Goal: Find specific page/section: Find specific page/section

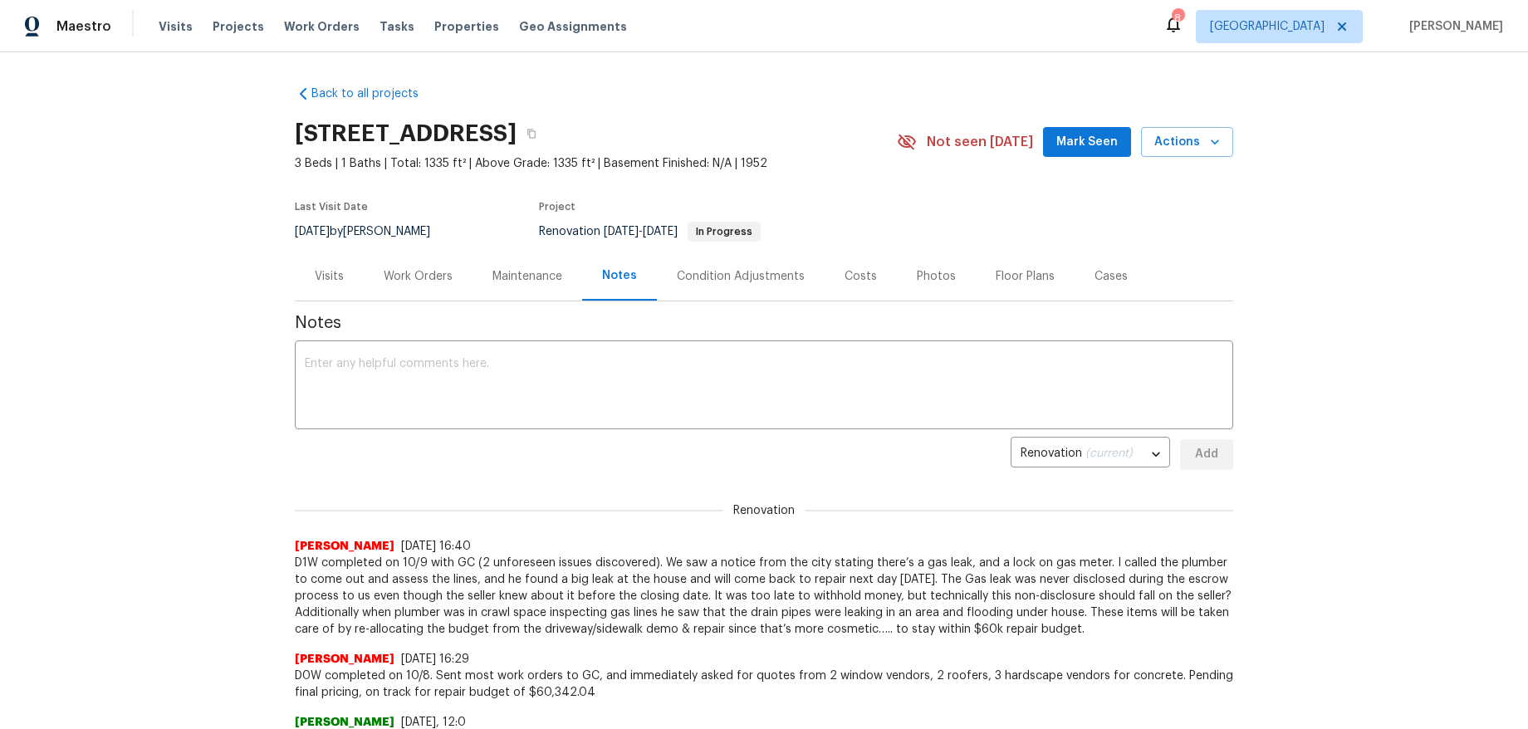
click at [405, 277] on div "Work Orders" at bounding box center [418, 276] width 69 height 17
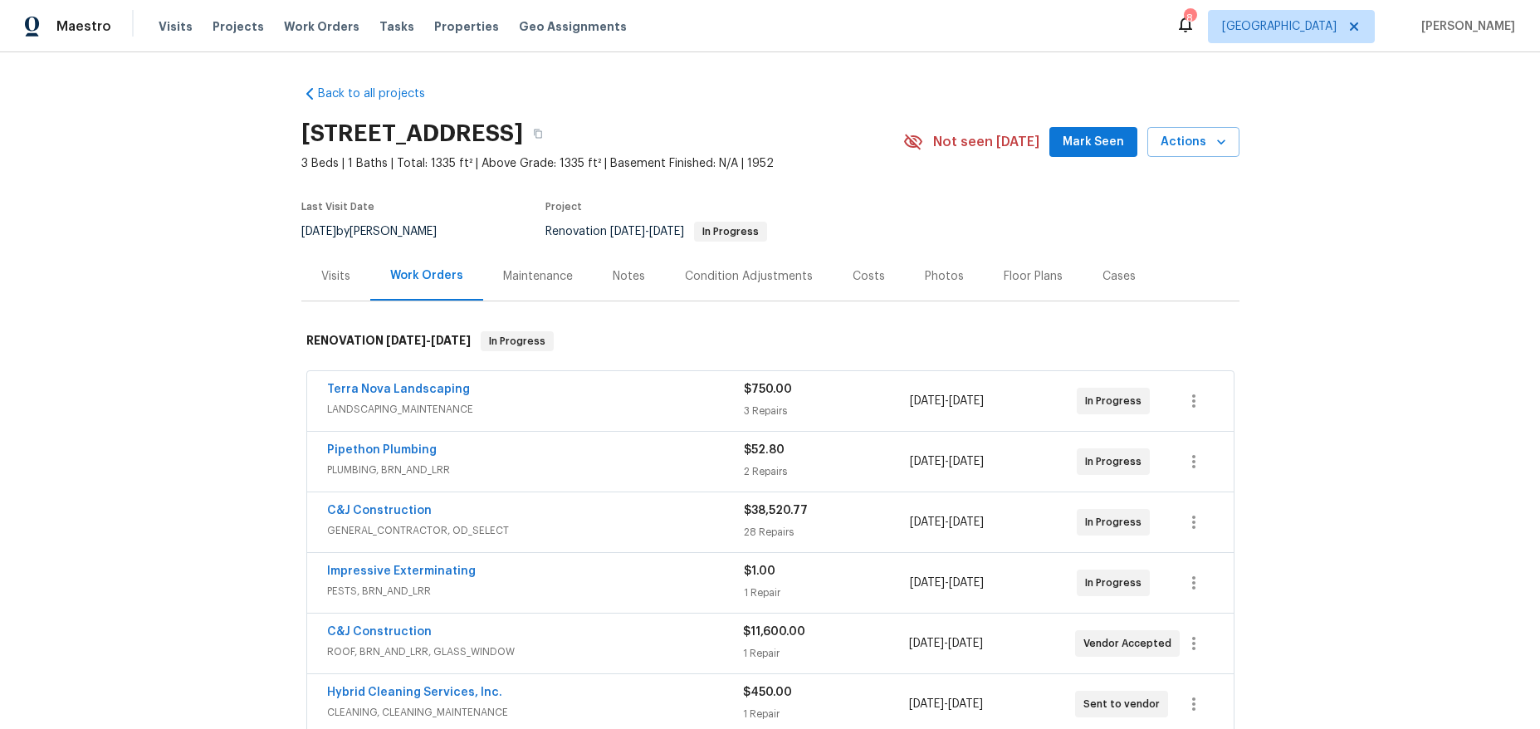
click at [394, 443] on span "Pipethon Plumbing" at bounding box center [382, 450] width 110 height 17
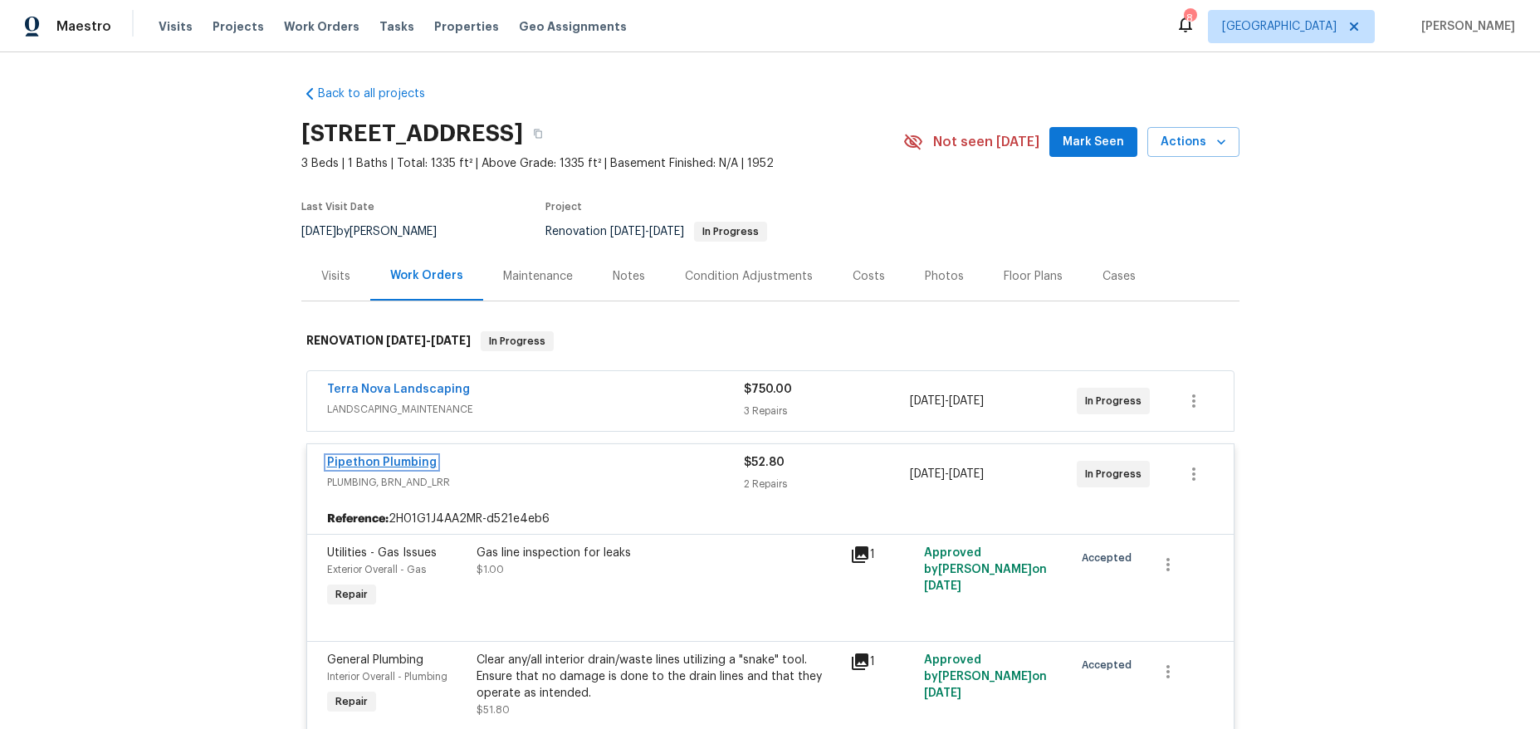
click at [395, 467] on link "Pipethon Plumbing" at bounding box center [382, 463] width 110 height 12
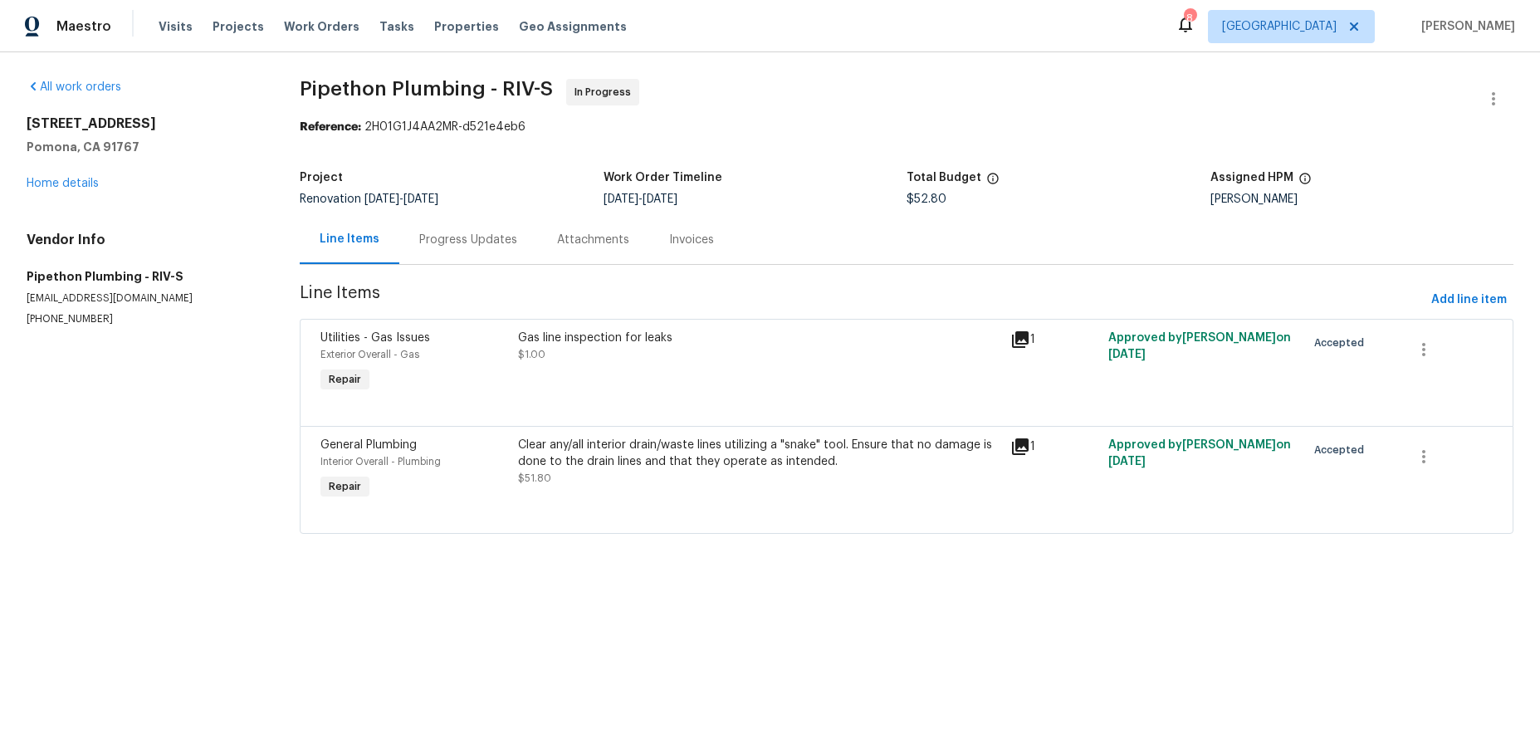
click at [467, 242] on div "Progress Updates" at bounding box center [468, 240] width 98 height 17
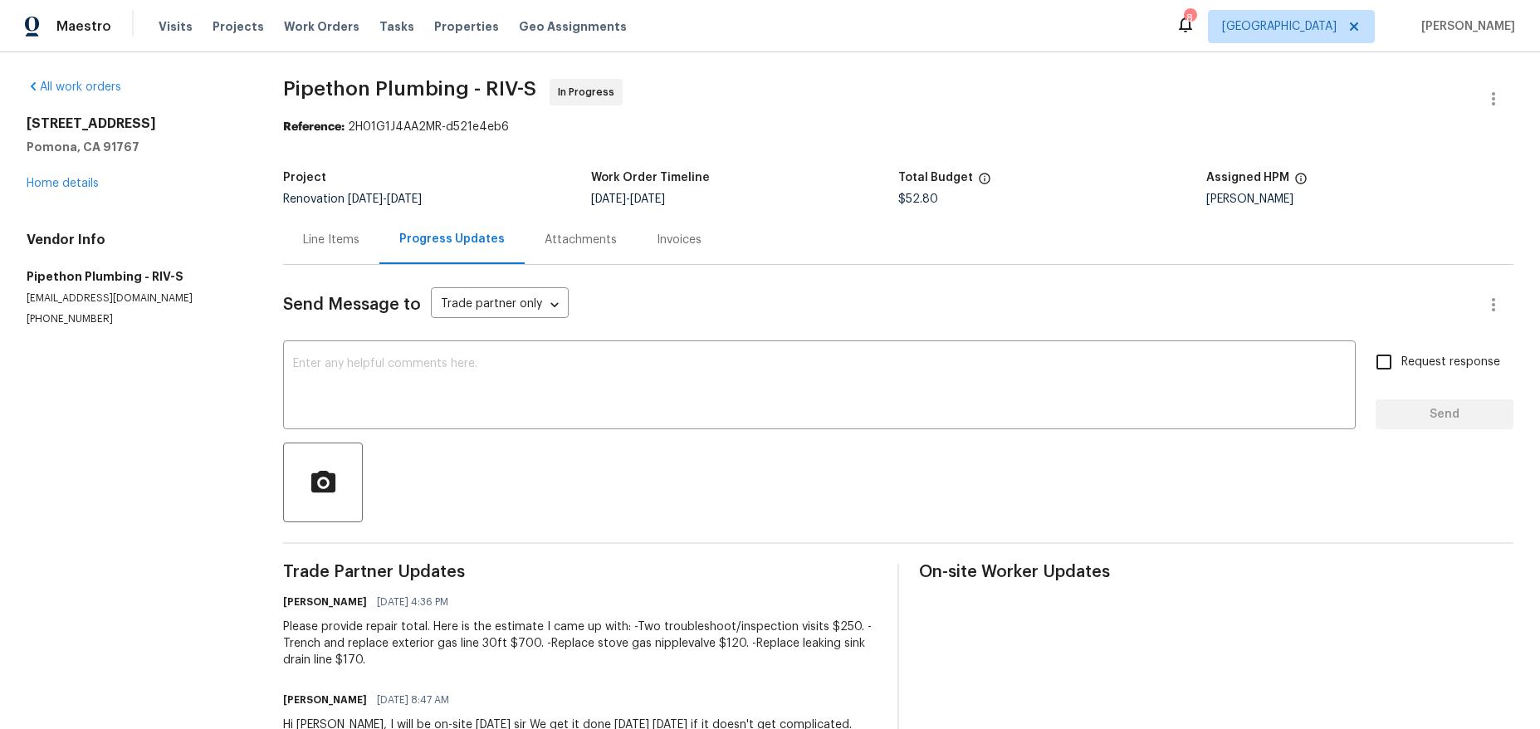
click at [65, 427] on section "All work orders 704 Mountain Ave Pomona, CA 91767 Home details Vendor Info Pipe…" at bounding box center [135, 424] width 217 height 691
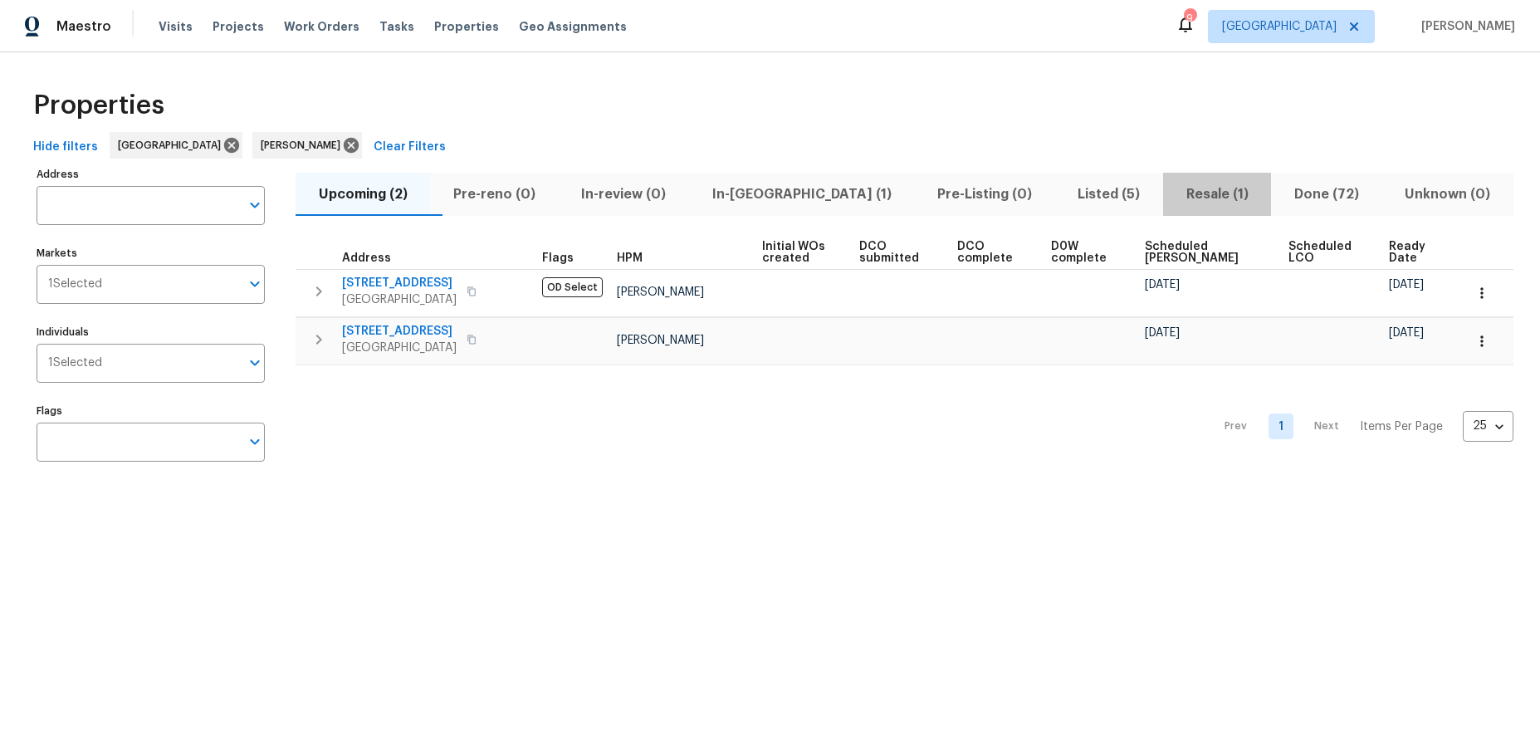
click at [1173, 183] on span "Resale (1)" at bounding box center [1217, 194] width 88 height 23
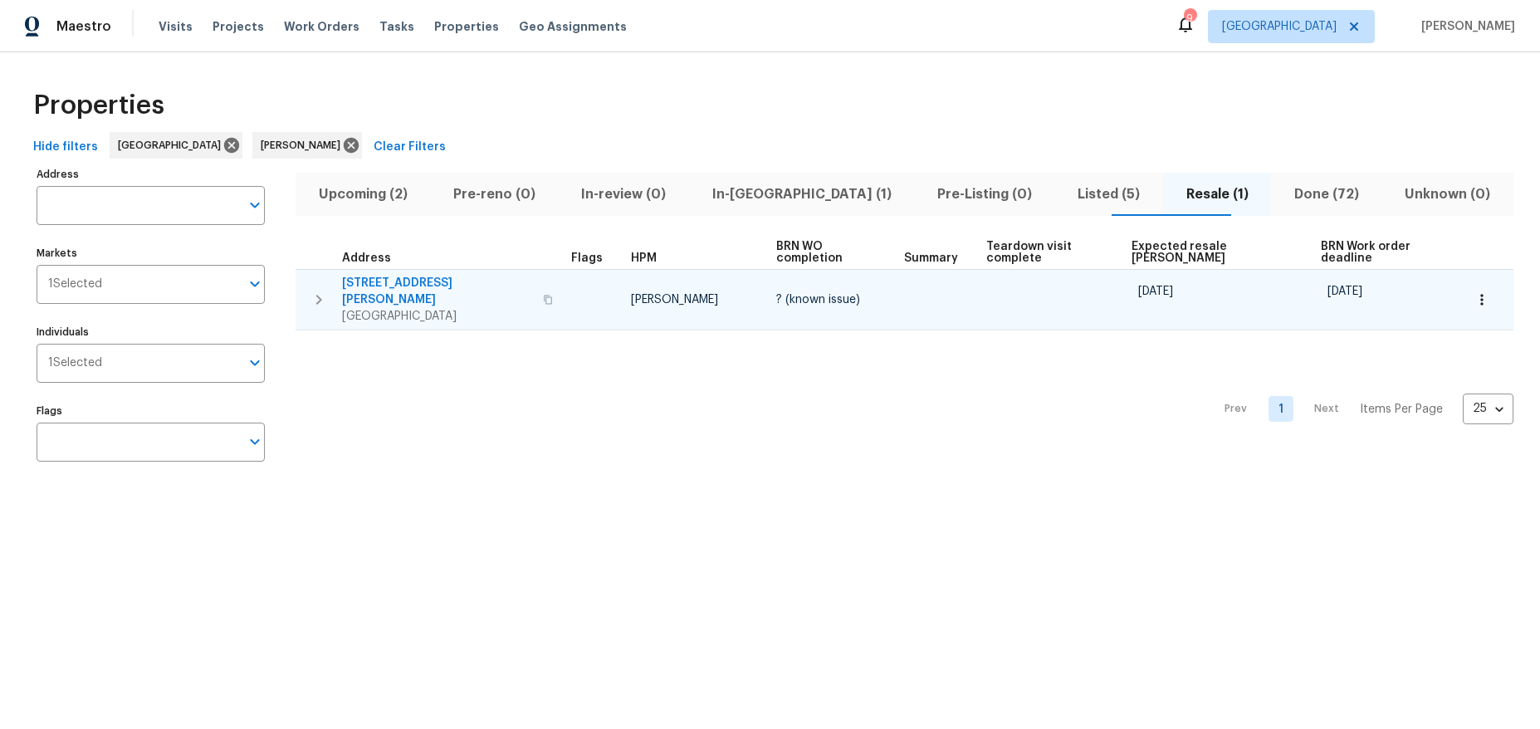
click at [384, 308] on span "Long Beach, CA 90808" at bounding box center [437, 316] width 191 height 17
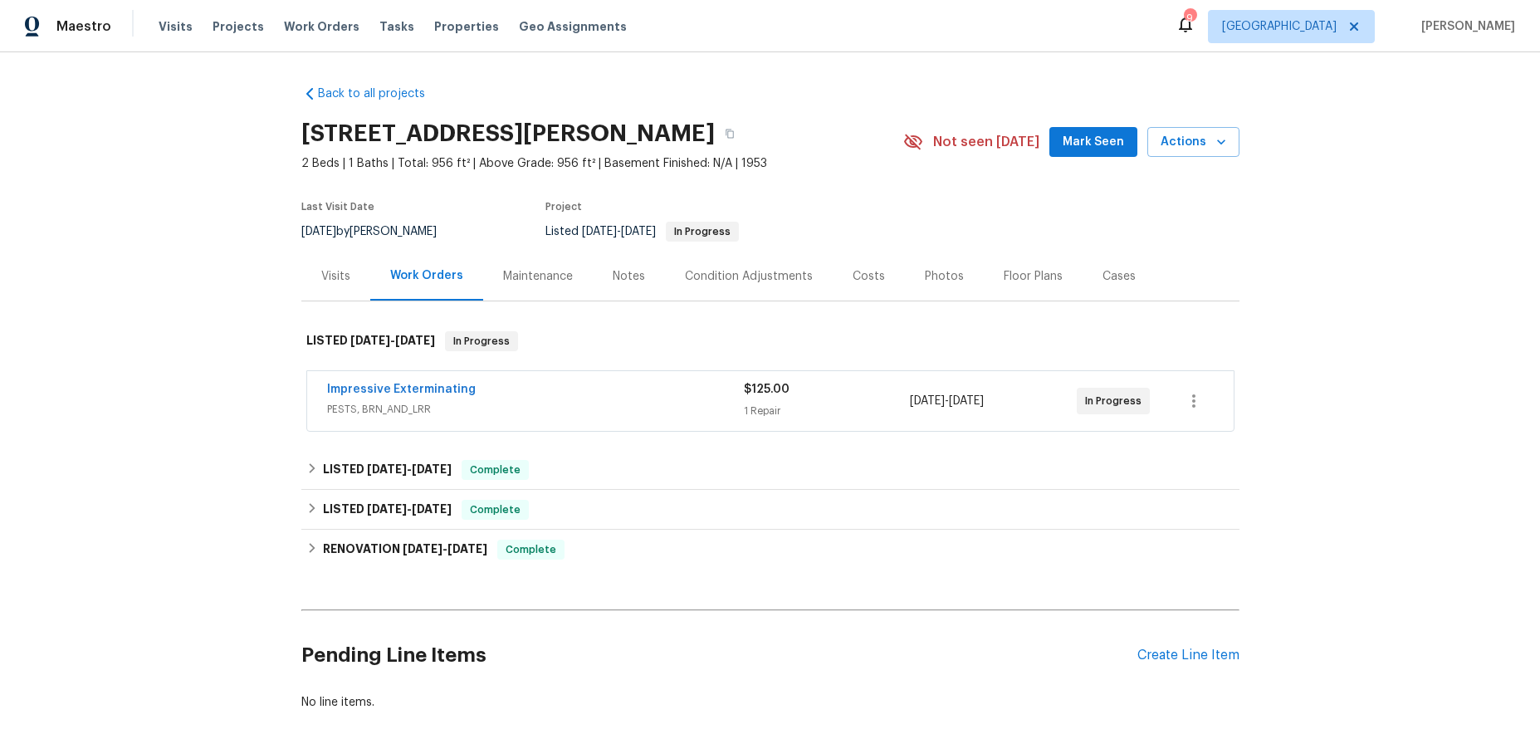
click at [1401, 353] on div "Back to all projects [STREET_ADDRESS][PERSON_NAME] 2 Beds | 1 Baths | Total: 95…" at bounding box center [770, 390] width 1540 height 677
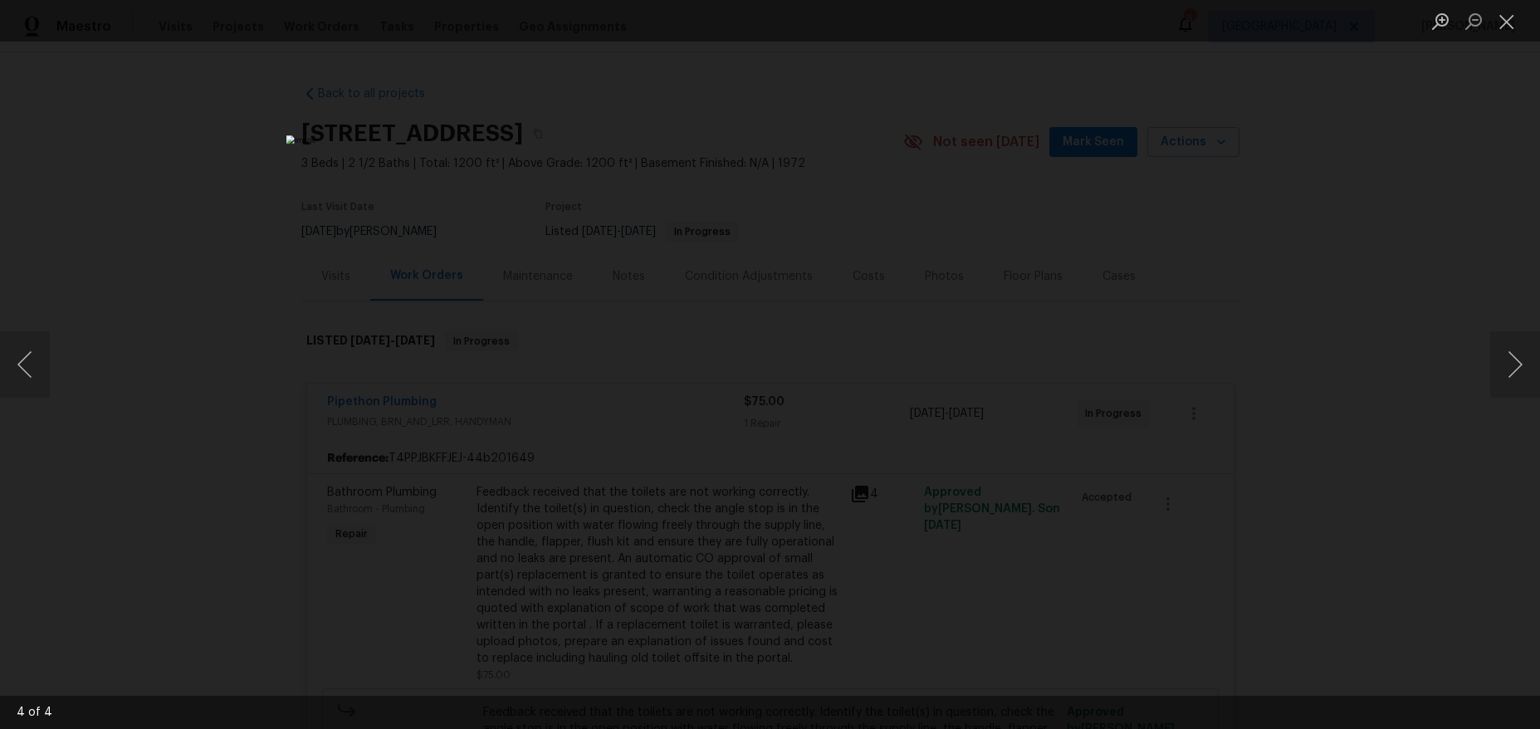
scroll to position [249, 0]
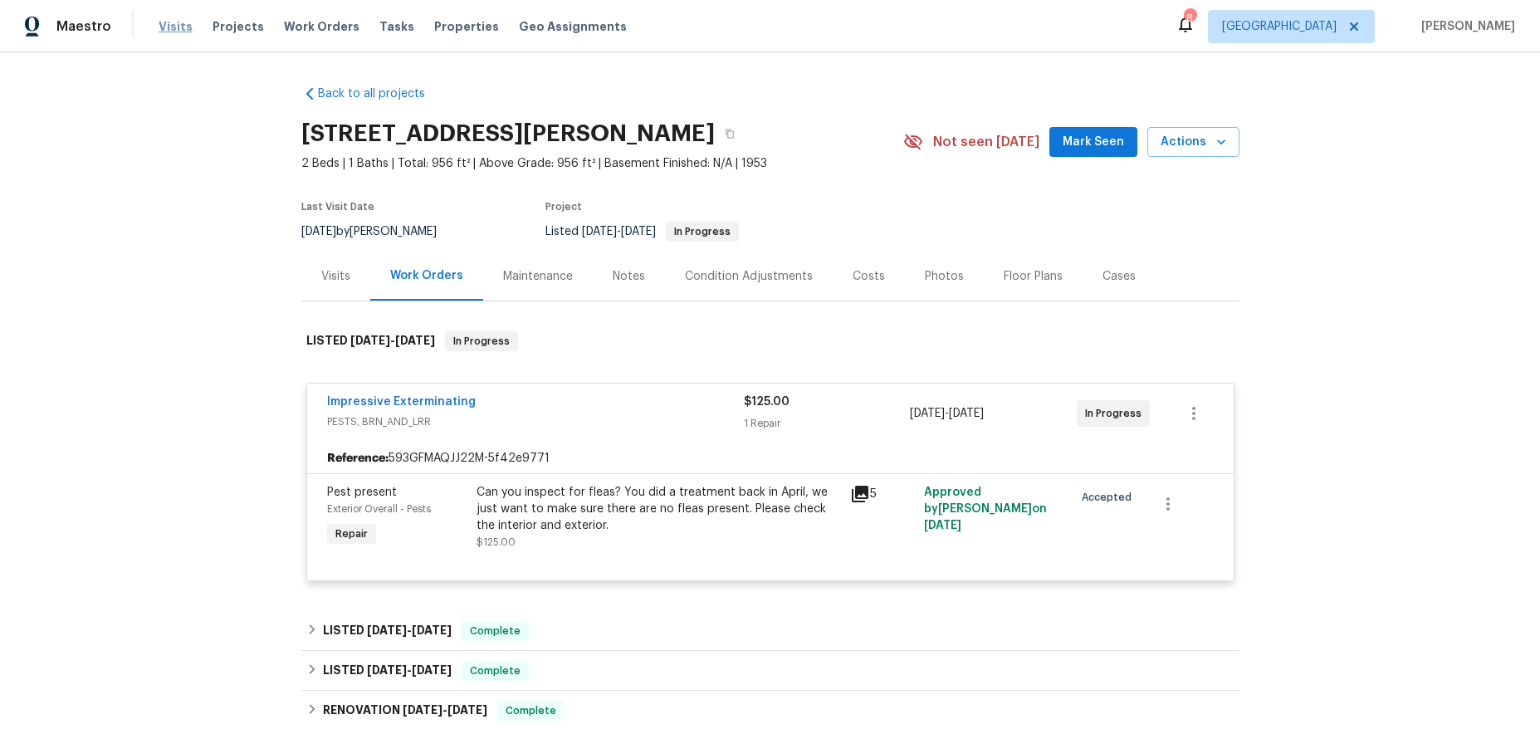
click at [171, 31] on span "Visits" at bounding box center [176, 26] width 34 height 17
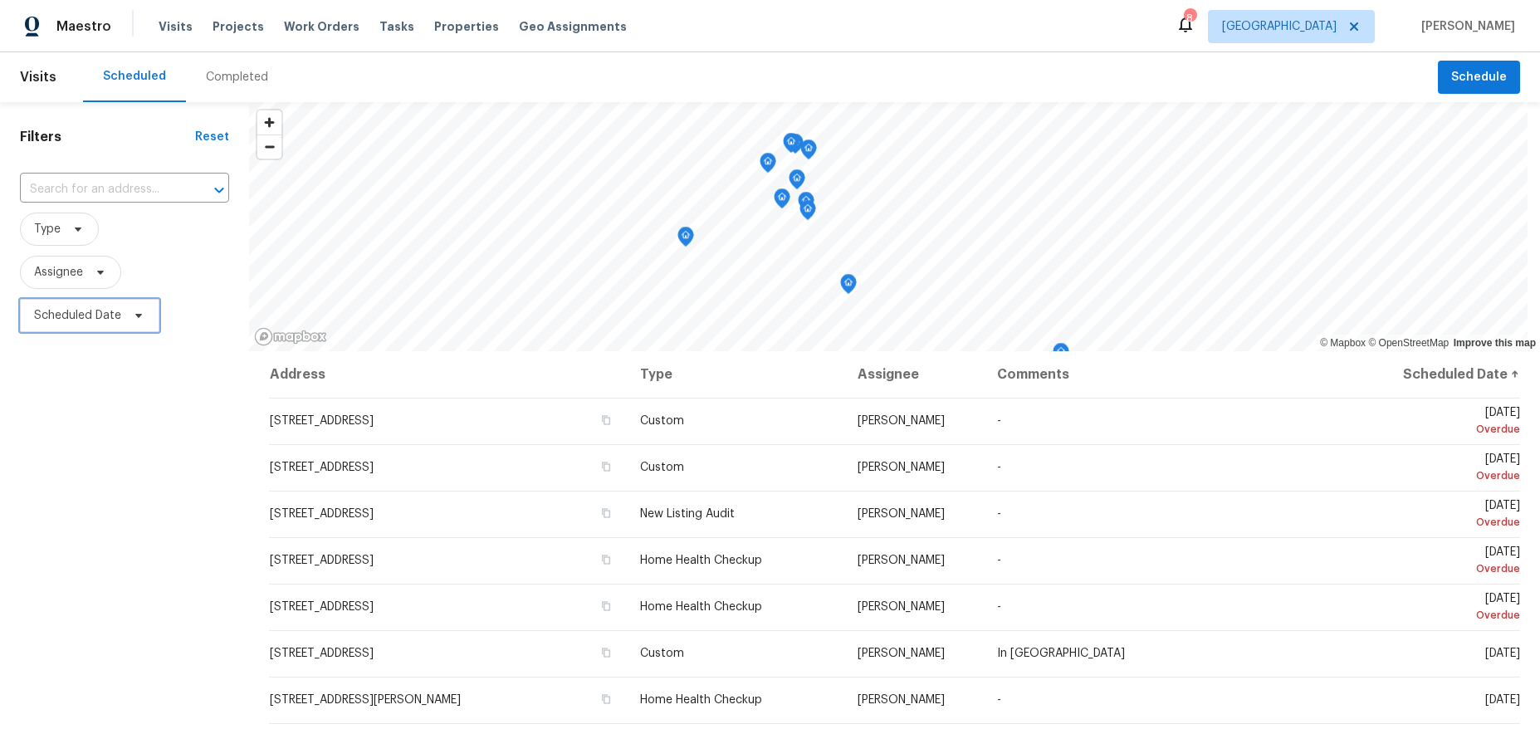
click at [68, 301] on span "Scheduled Date" at bounding box center [89, 315] width 139 height 33
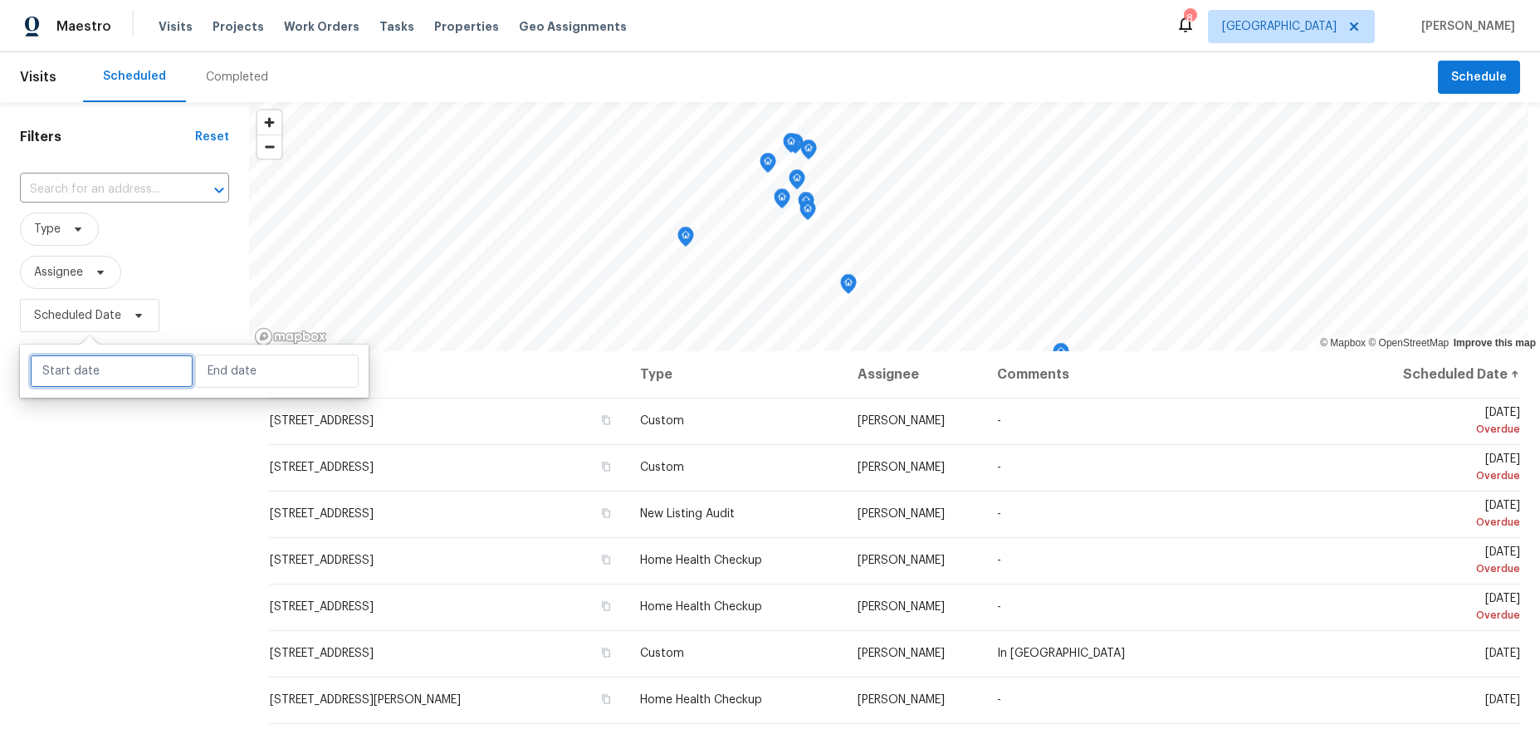
select select "9"
select select "2025"
select select "10"
select select "2025"
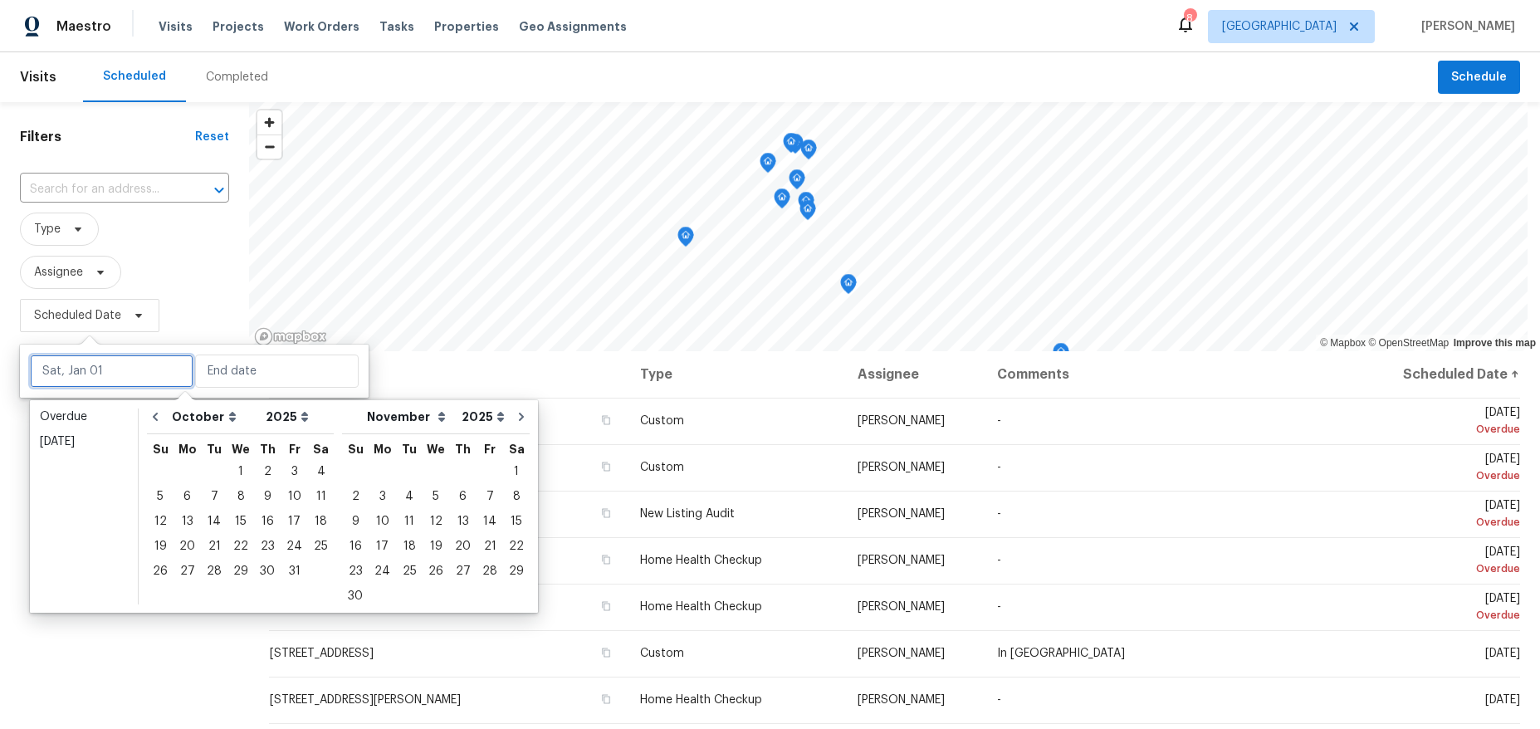
click at [115, 385] on input "text" at bounding box center [112, 370] width 164 height 33
click at [212, 523] on div "14" at bounding box center [214, 521] width 27 height 23
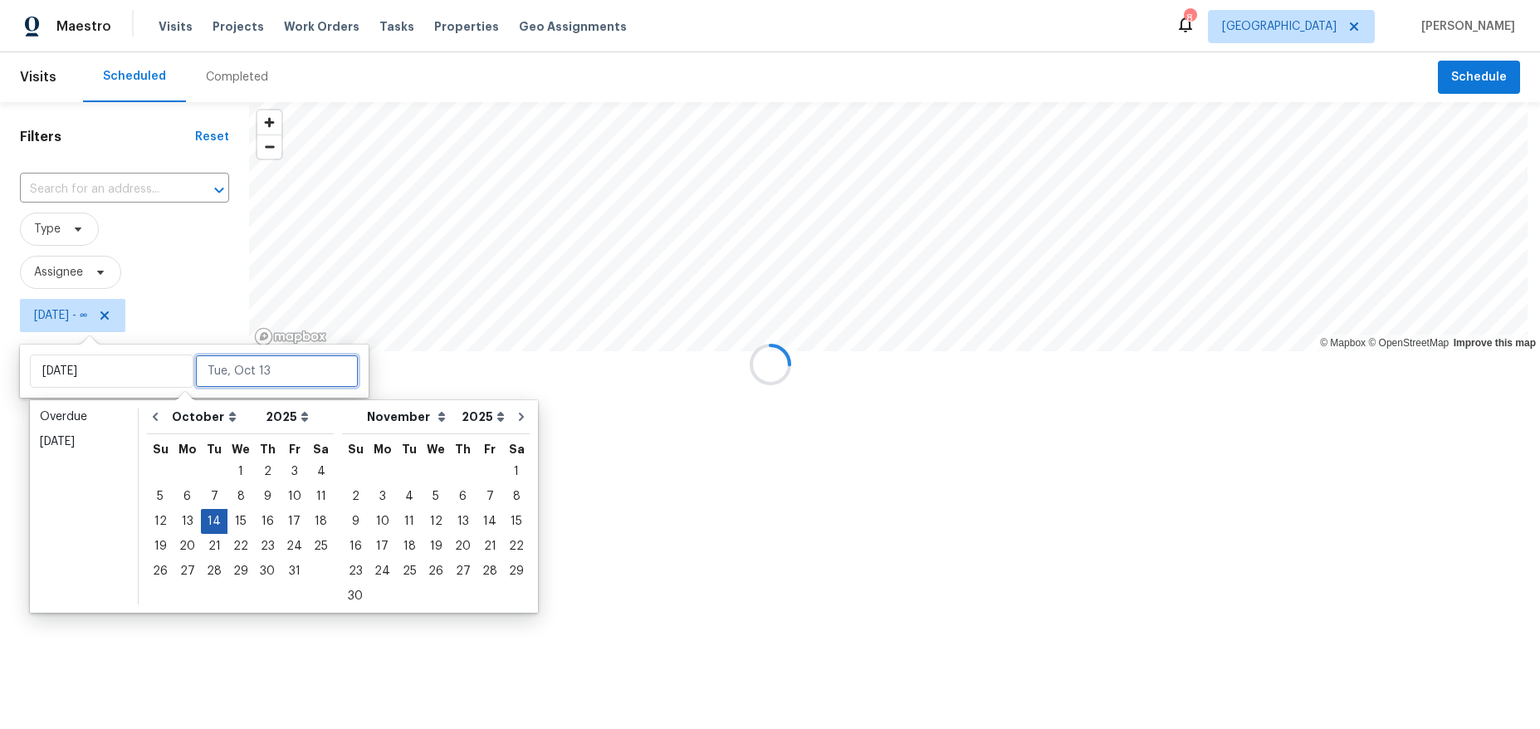
type input "Tue, Oct 14"
click at [212, 523] on div "14" at bounding box center [214, 521] width 27 height 23
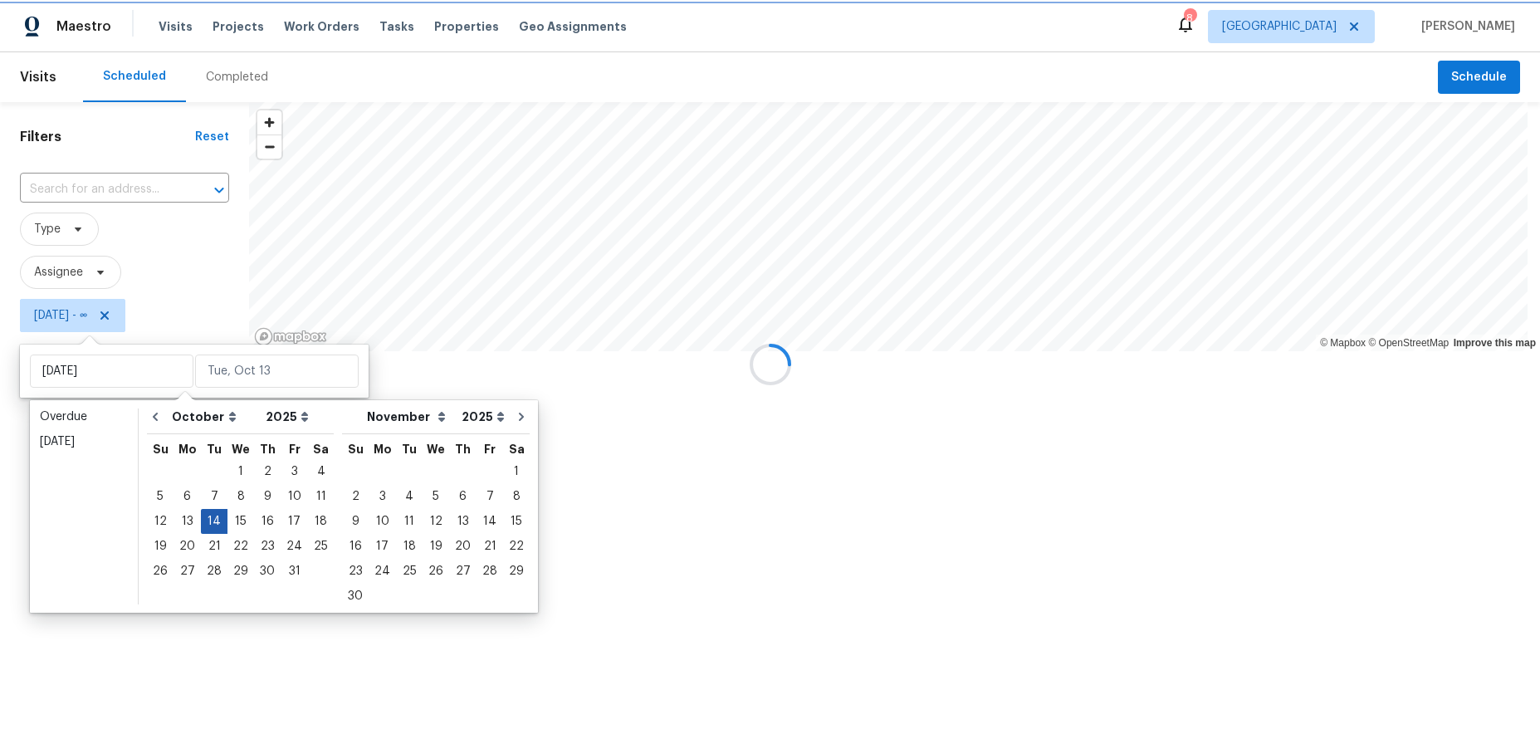
type input "Tue, Oct 14"
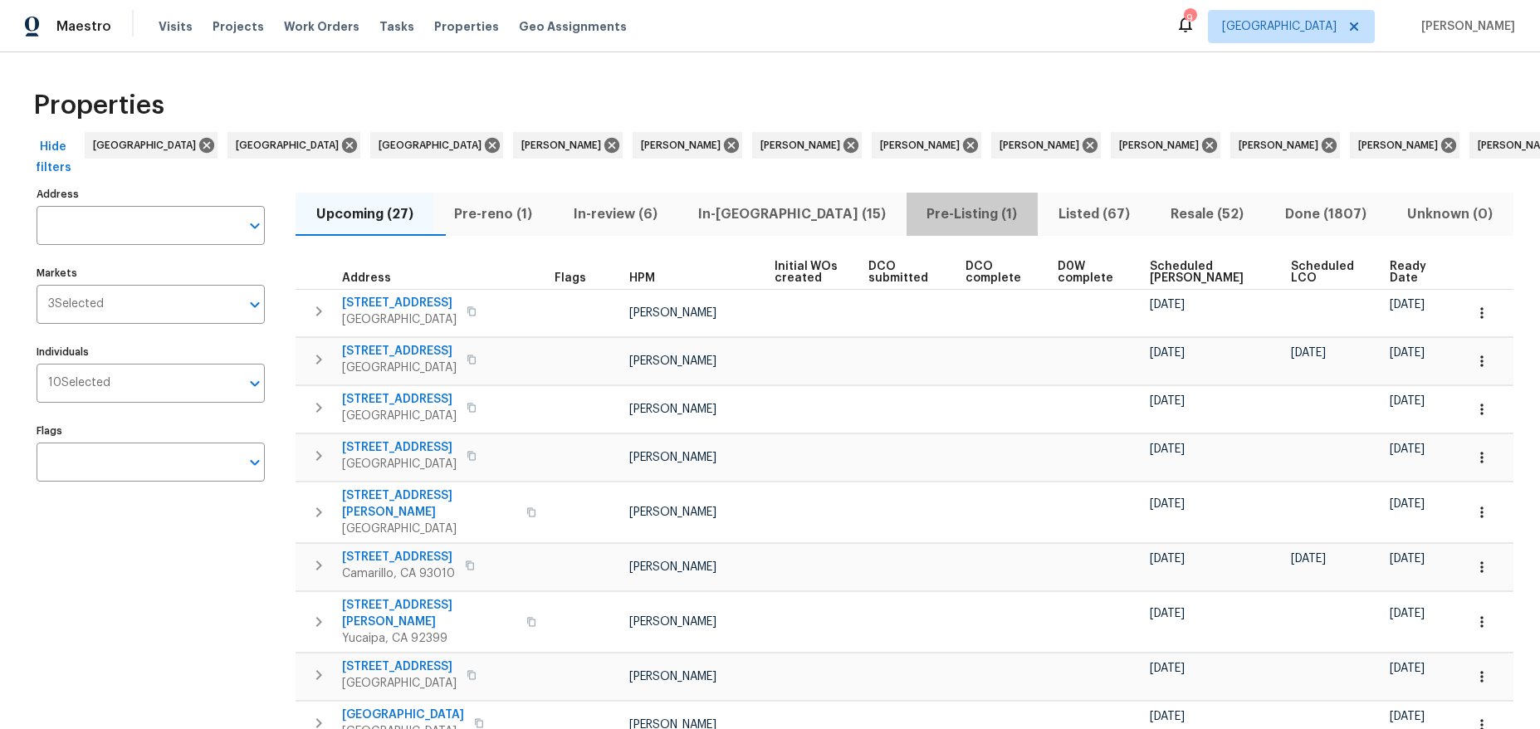
click at [917, 213] on span "Pre-Listing (1)" at bounding box center [972, 214] width 111 height 23
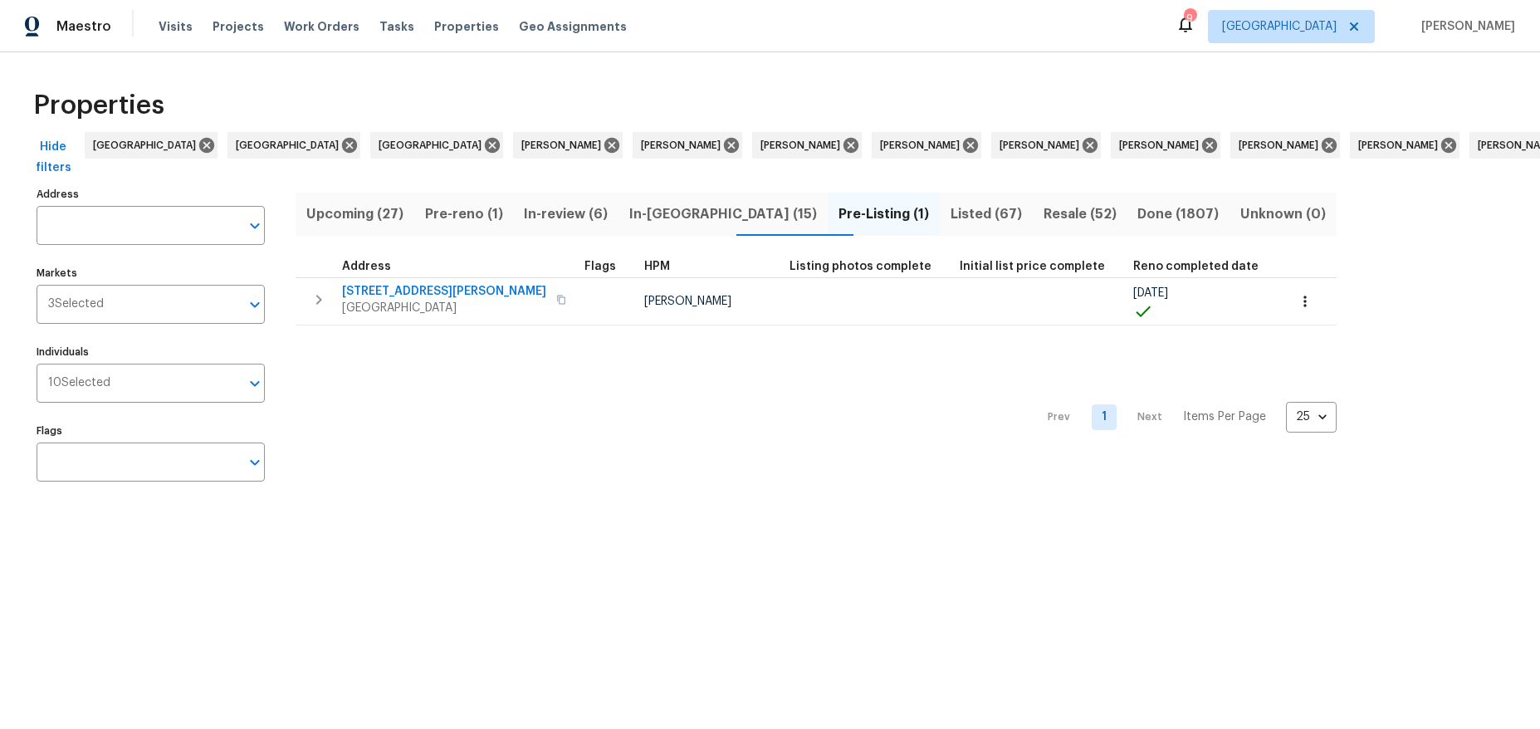
click at [1043, 213] on span "Resale (52)" at bounding box center [1080, 214] width 75 height 23
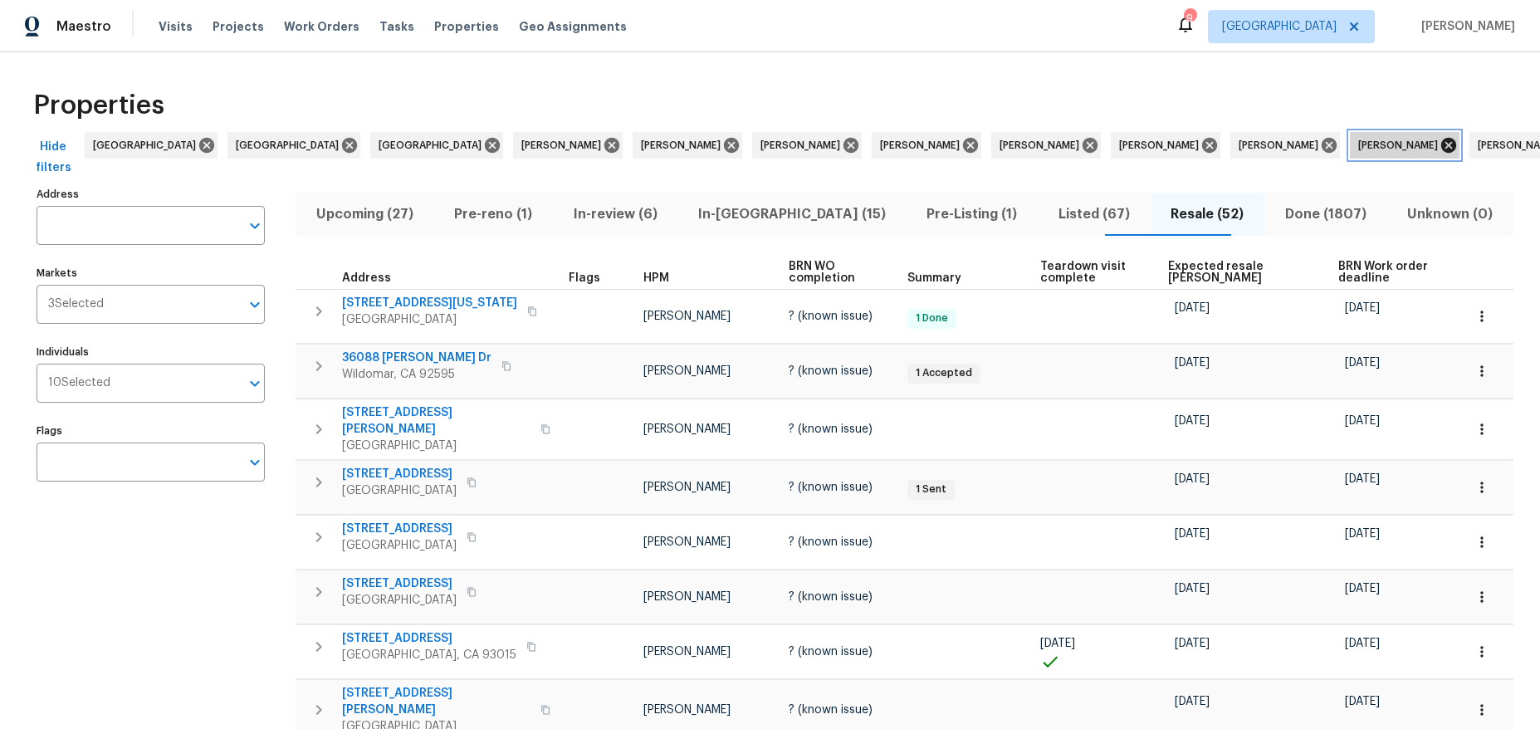
click at [1441, 144] on icon at bounding box center [1448, 145] width 15 height 15
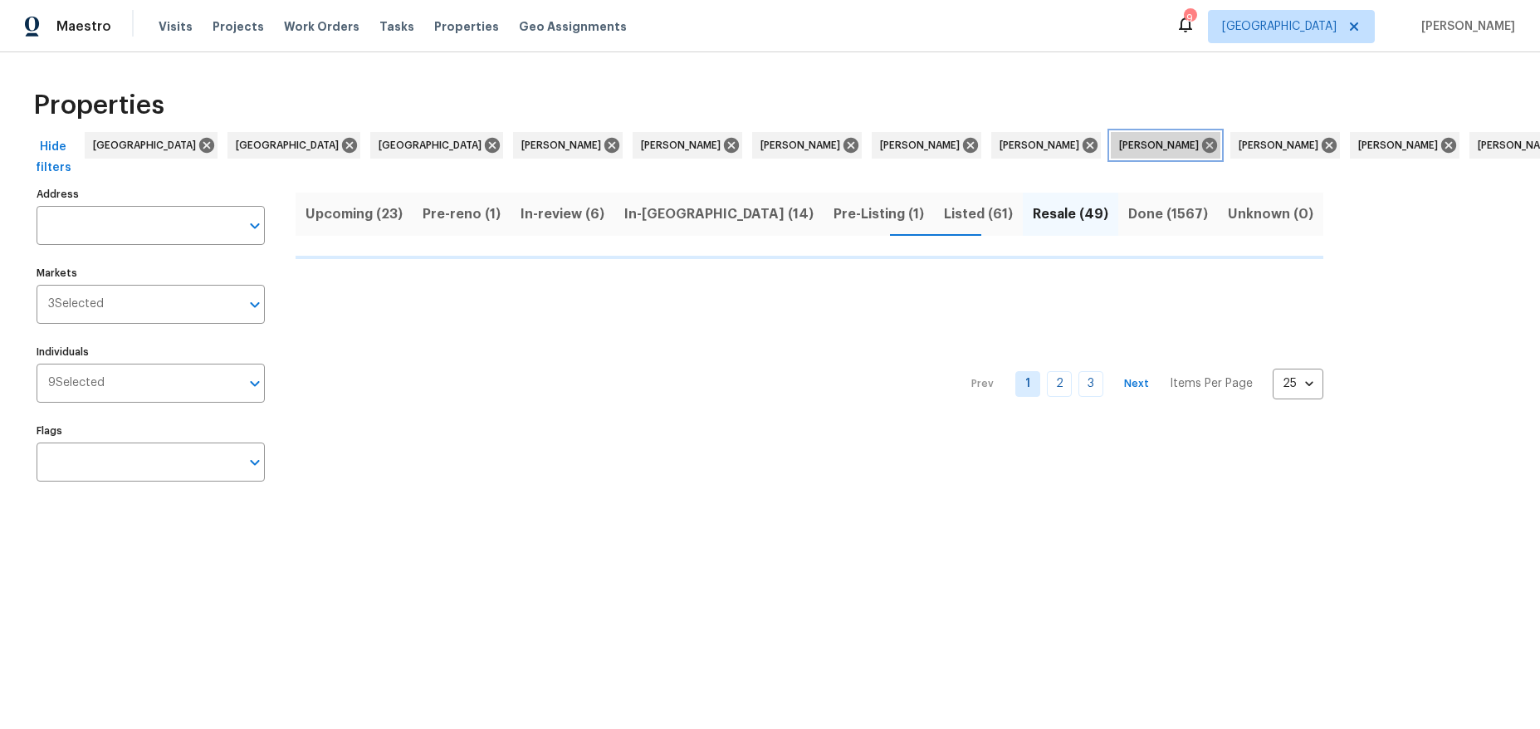
click at [1200, 143] on icon at bounding box center [1209, 145] width 18 height 18
click at [1081, 147] on icon at bounding box center [1090, 145] width 18 height 18
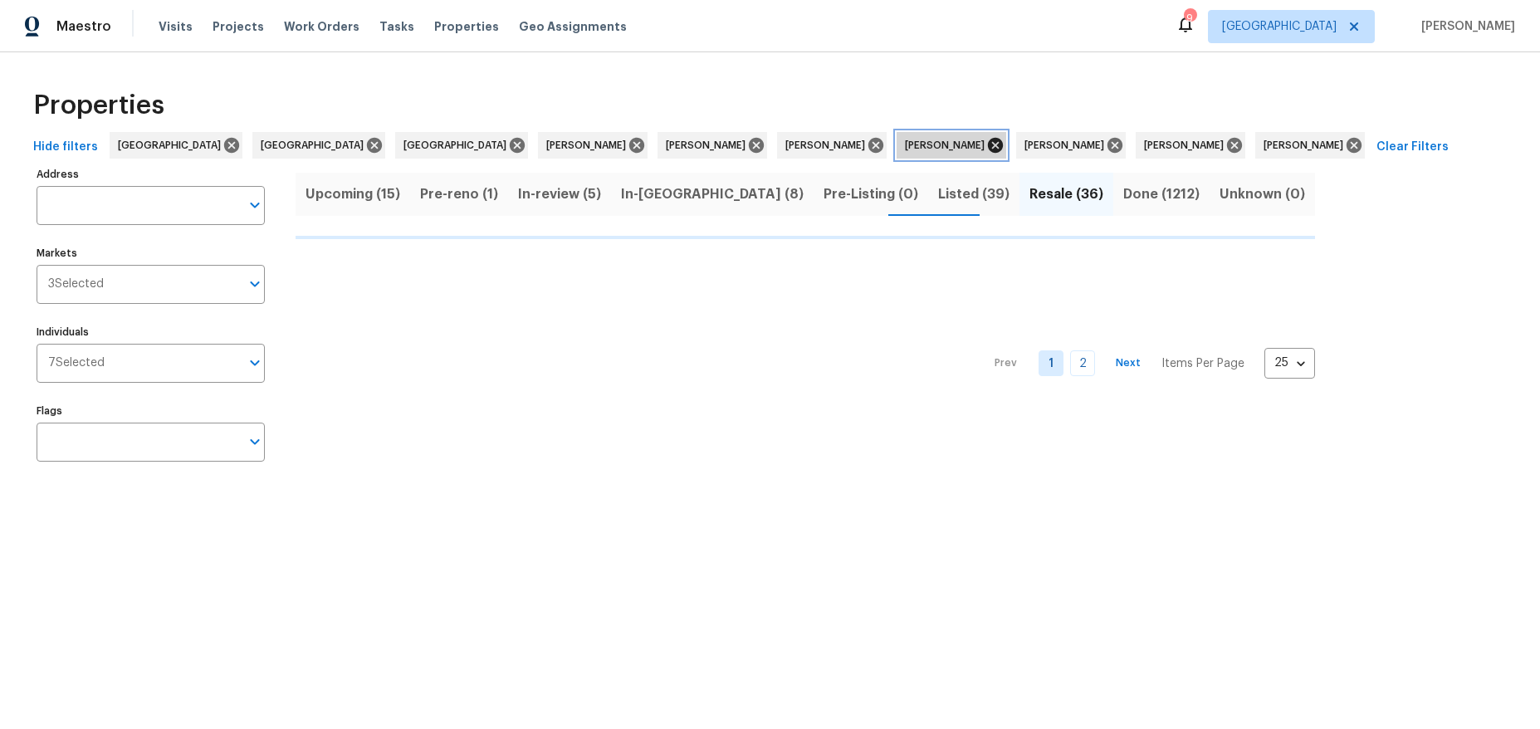
click at [988, 144] on icon at bounding box center [995, 145] width 15 height 15
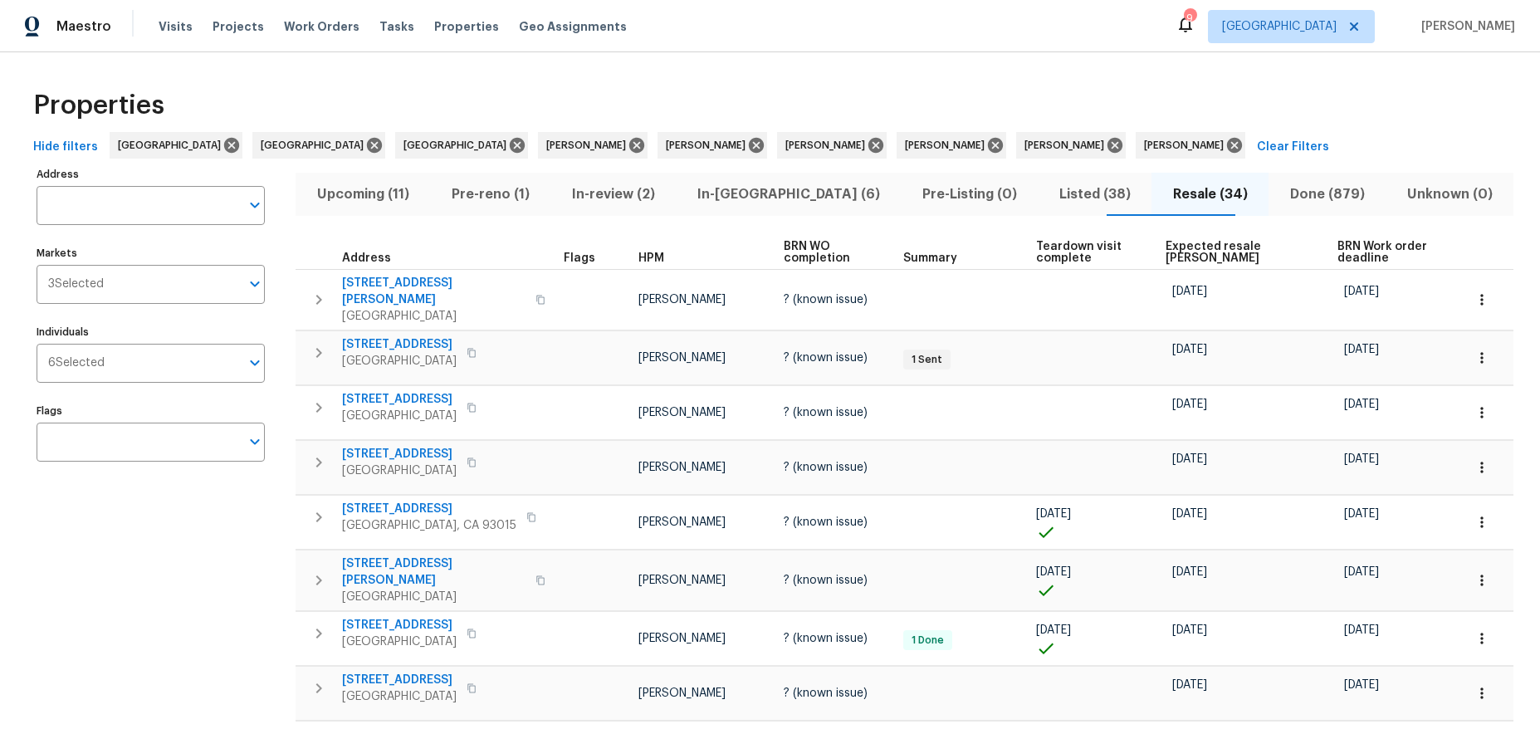
click at [1161, 192] on span "Resale (34)" at bounding box center [1209, 194] width 97 height 23
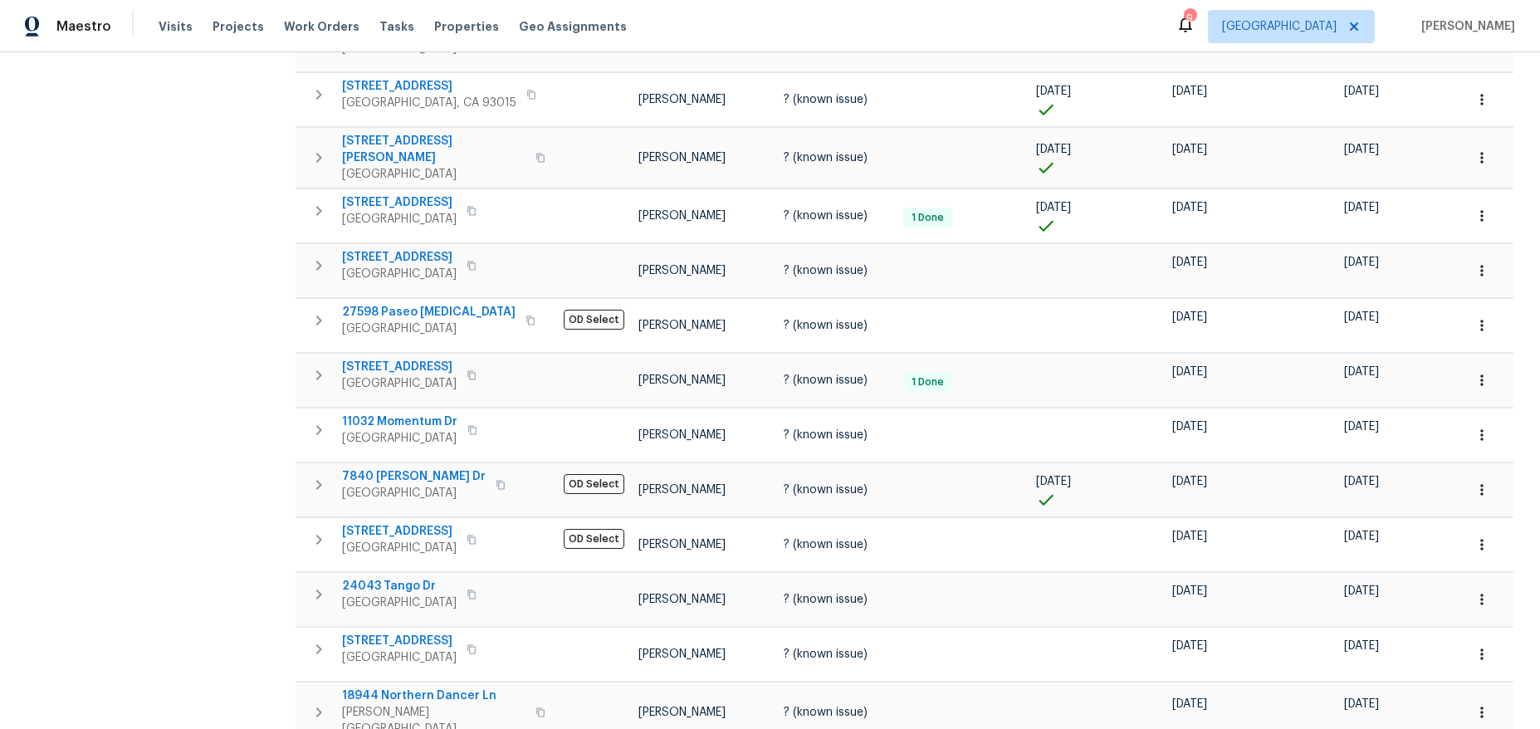
scroll to position [996, 0]
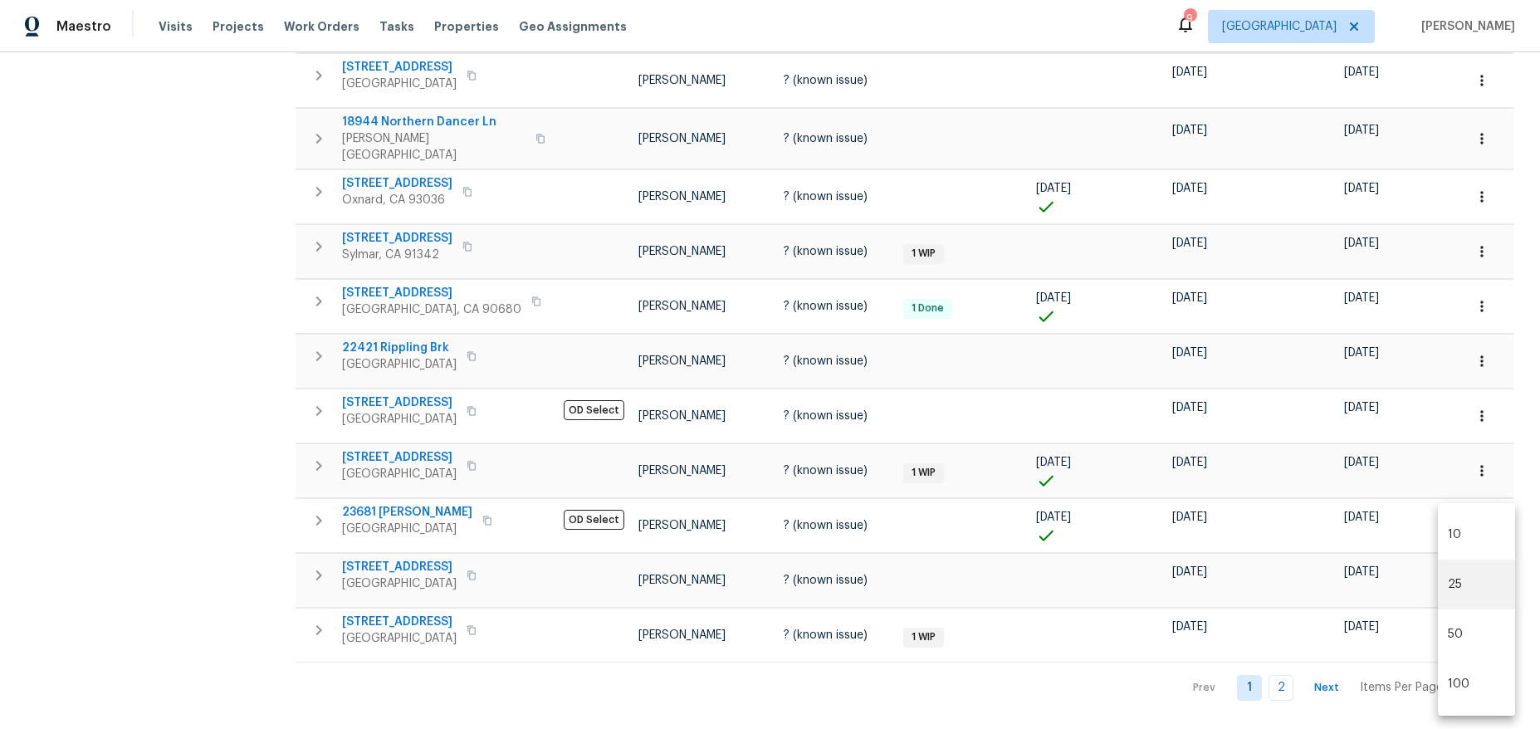
click at [1492, 675] on body "Maestro Visits Projects Work Orders Tasks Properties Geo Assignments 9 Los Ange…" at bounding box center [770, 364] width 1540 height 729
click at [1455, 629] on li "50" at bounding box center [1476, 634] width 77 height 50
type input "50"
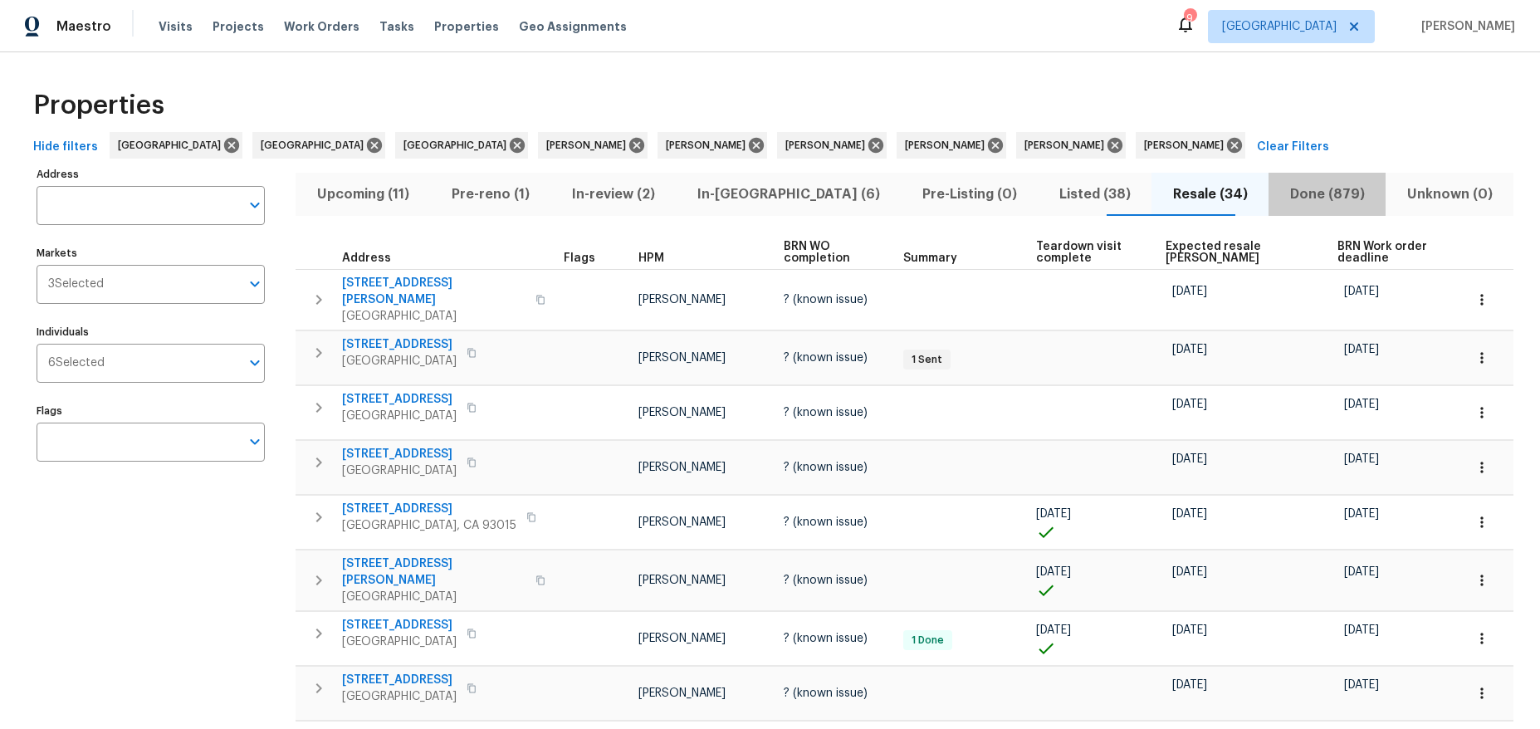
click at [1283, 193] on span "Done (879)" at bounding box center [1326, 194] width 97 height 23
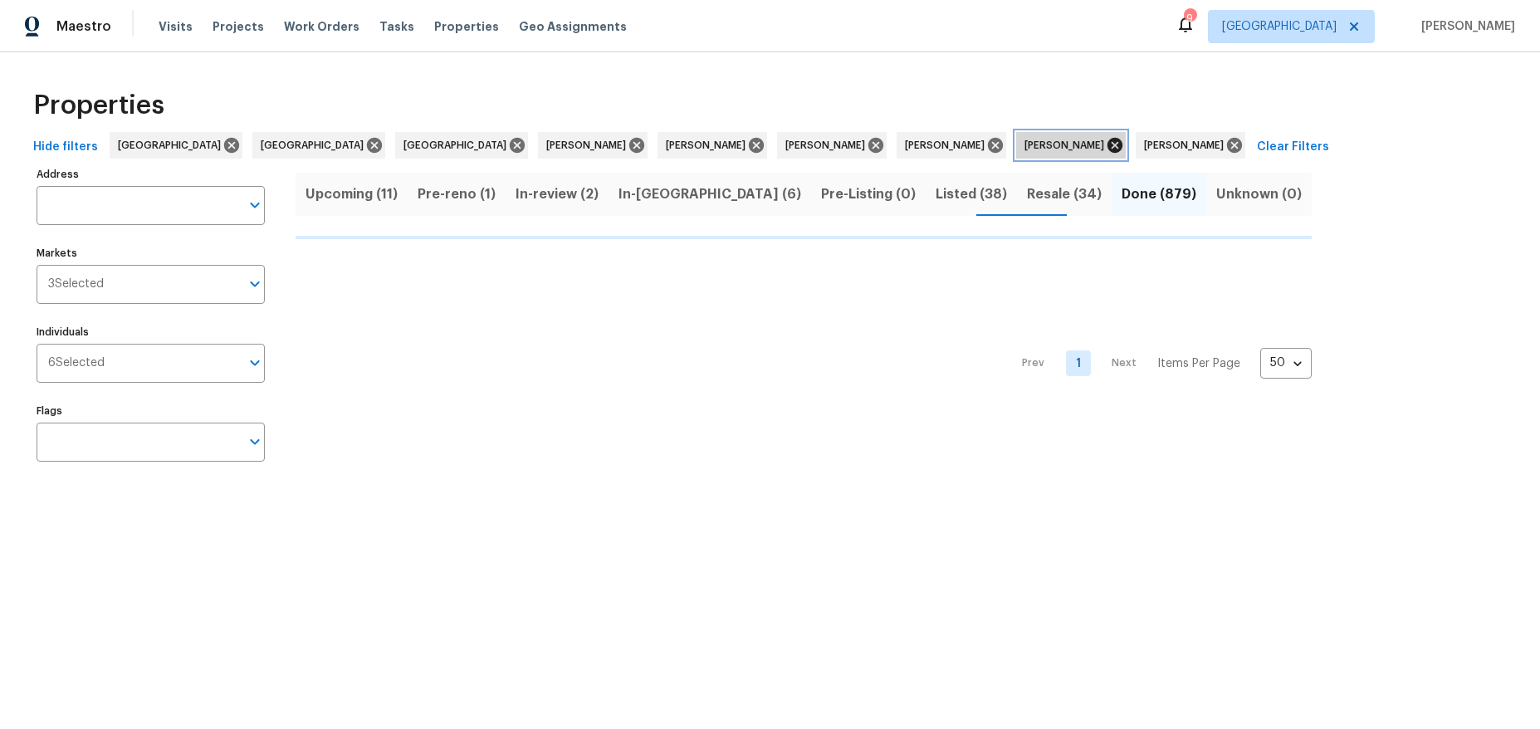
click at [1107, 146] on icon at bounding box center [1114, 145] width 15 height 15
click at [988, 141] on icon at bounding box center [995, 145] width 15 height 15
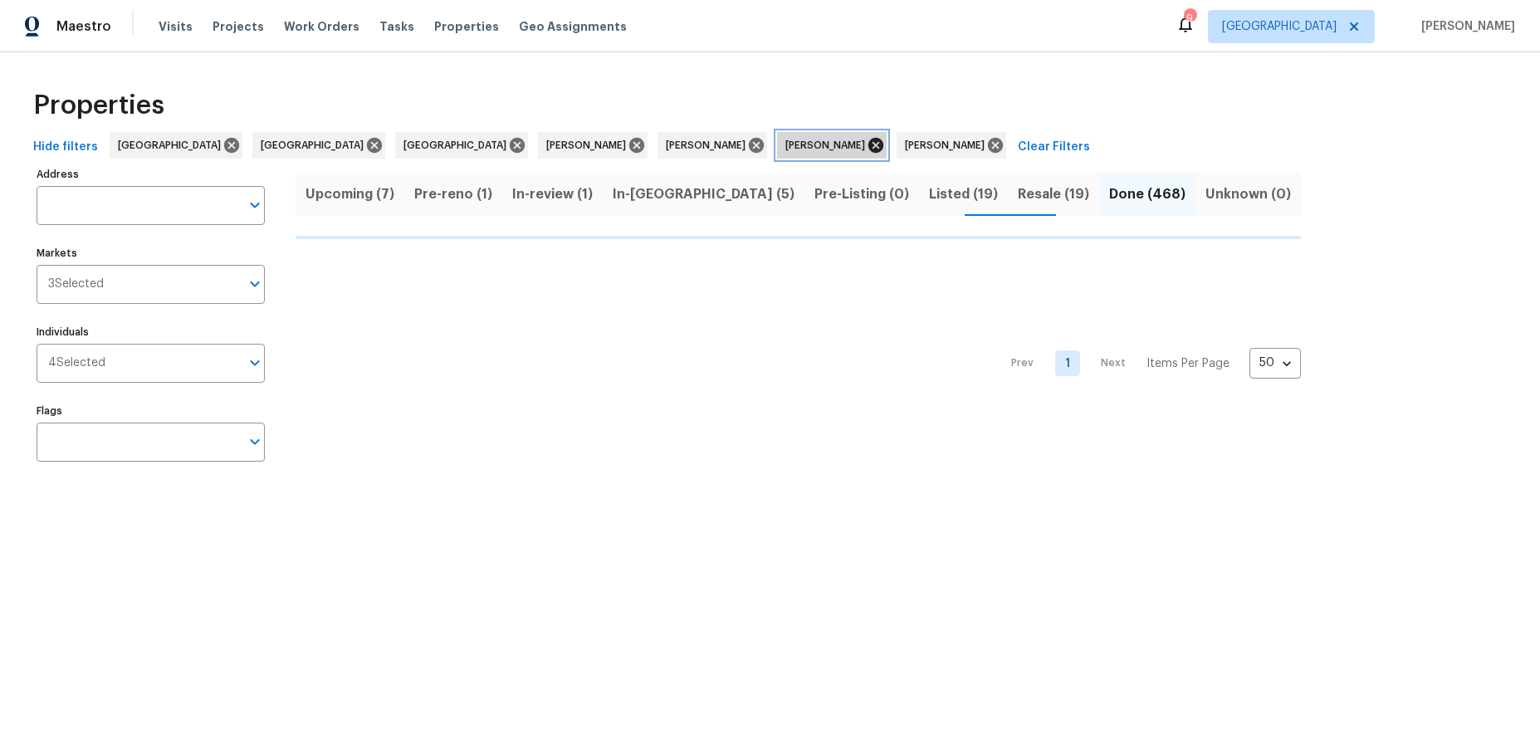
click at [868, 145] on icon at bounding box center [875, 145] width 15 height 15
click at [628, 142] on icon at bounding box center [637, 145] width 18 height 18
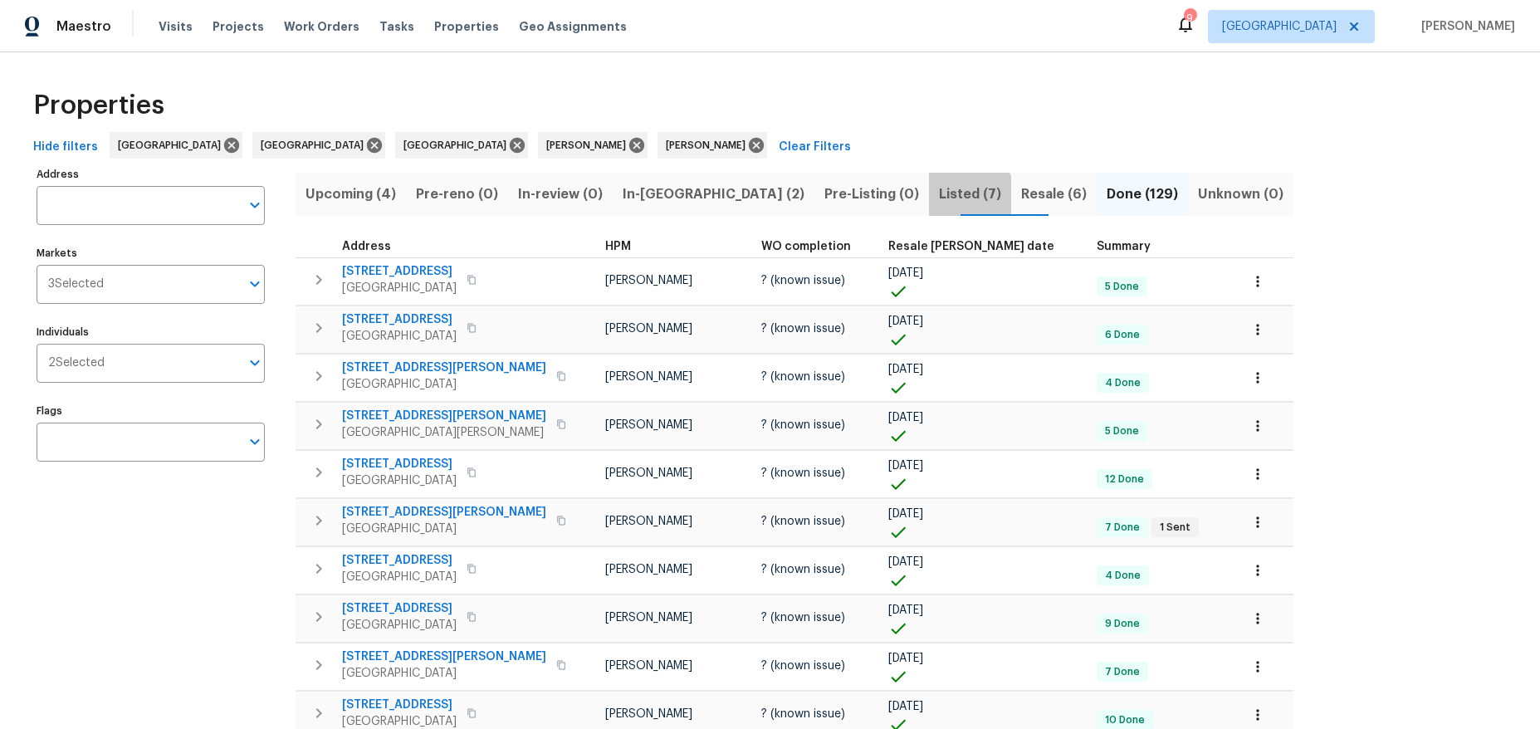
click at [939, 198] on span "Listed (7)" at bounding box center [970, 194] width 62 height 23
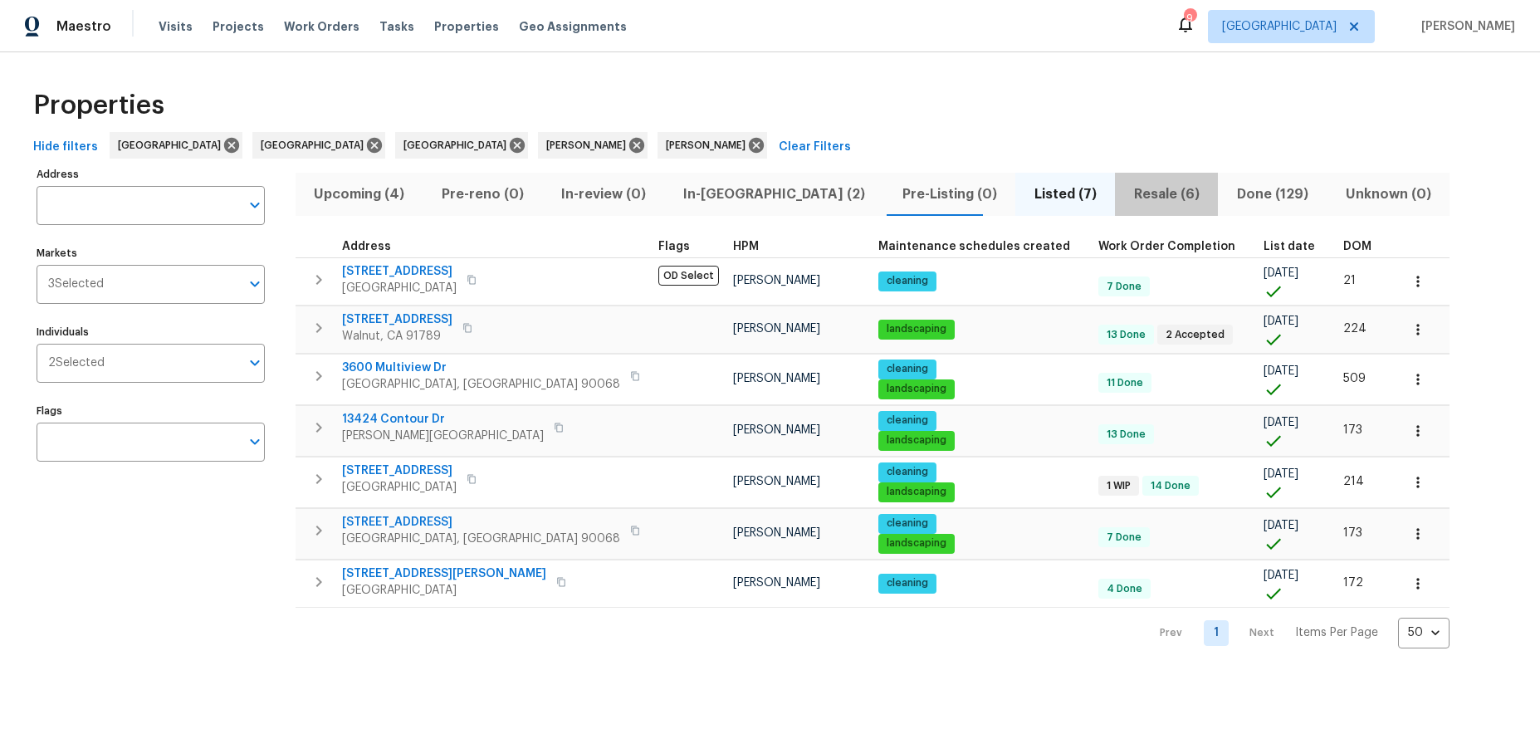
click at [1125, 192] on span "Resale (6)" at bounding box center [1166, 194] width 83 height 23
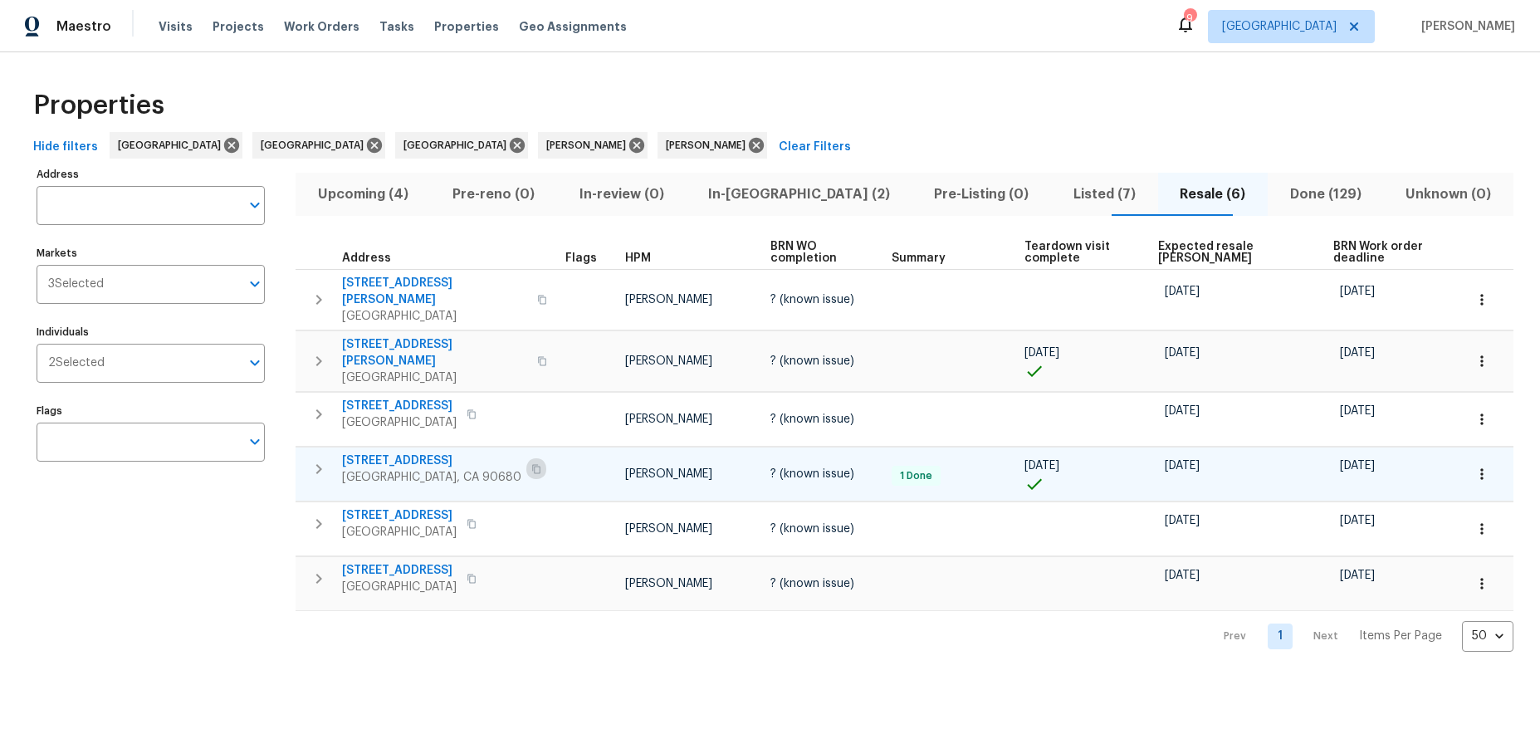
click at [531, 464] on icon "button" at bounding box center [536, 469] width 10 height 10
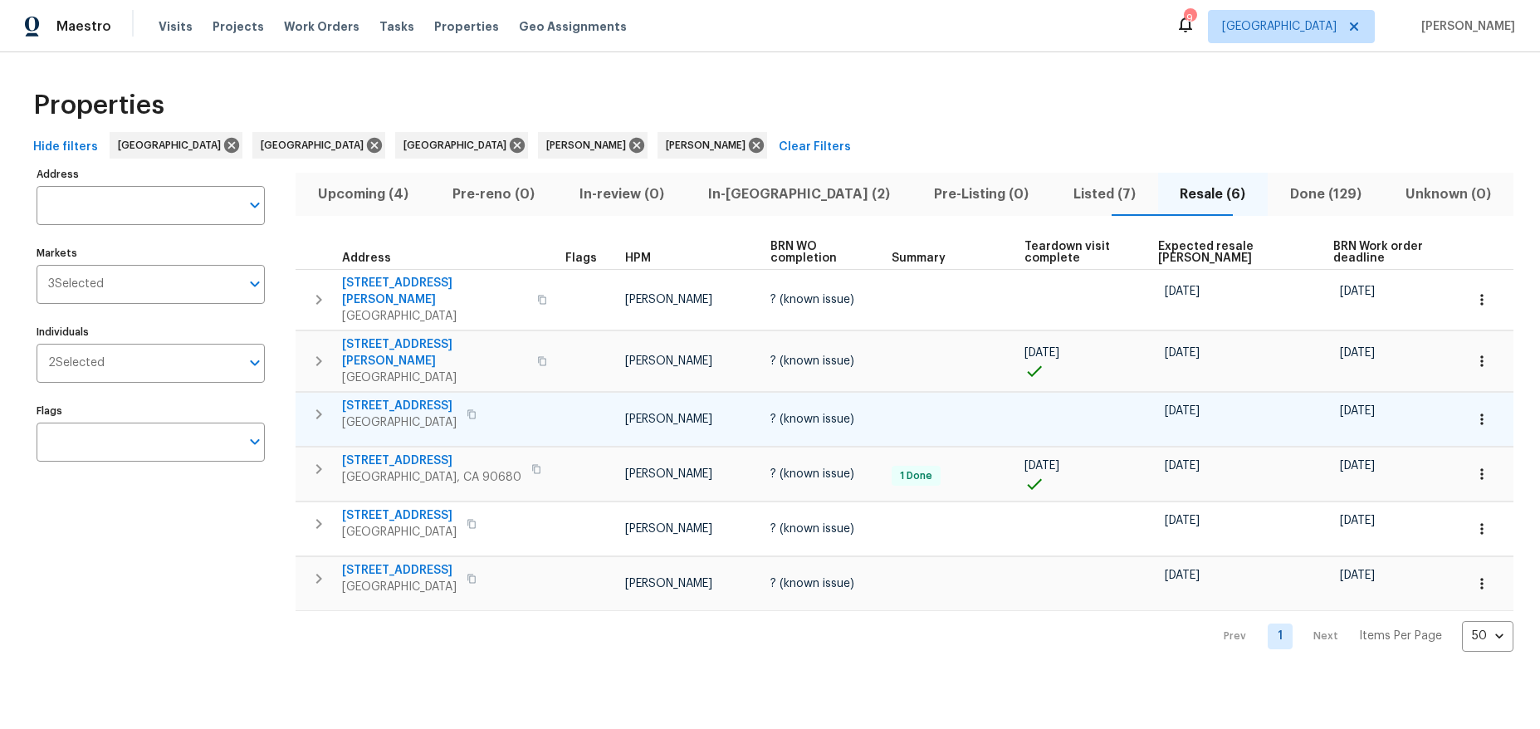
click at [476, 409] on icon "button" at bounding box center [471, 413] width 8 height 9
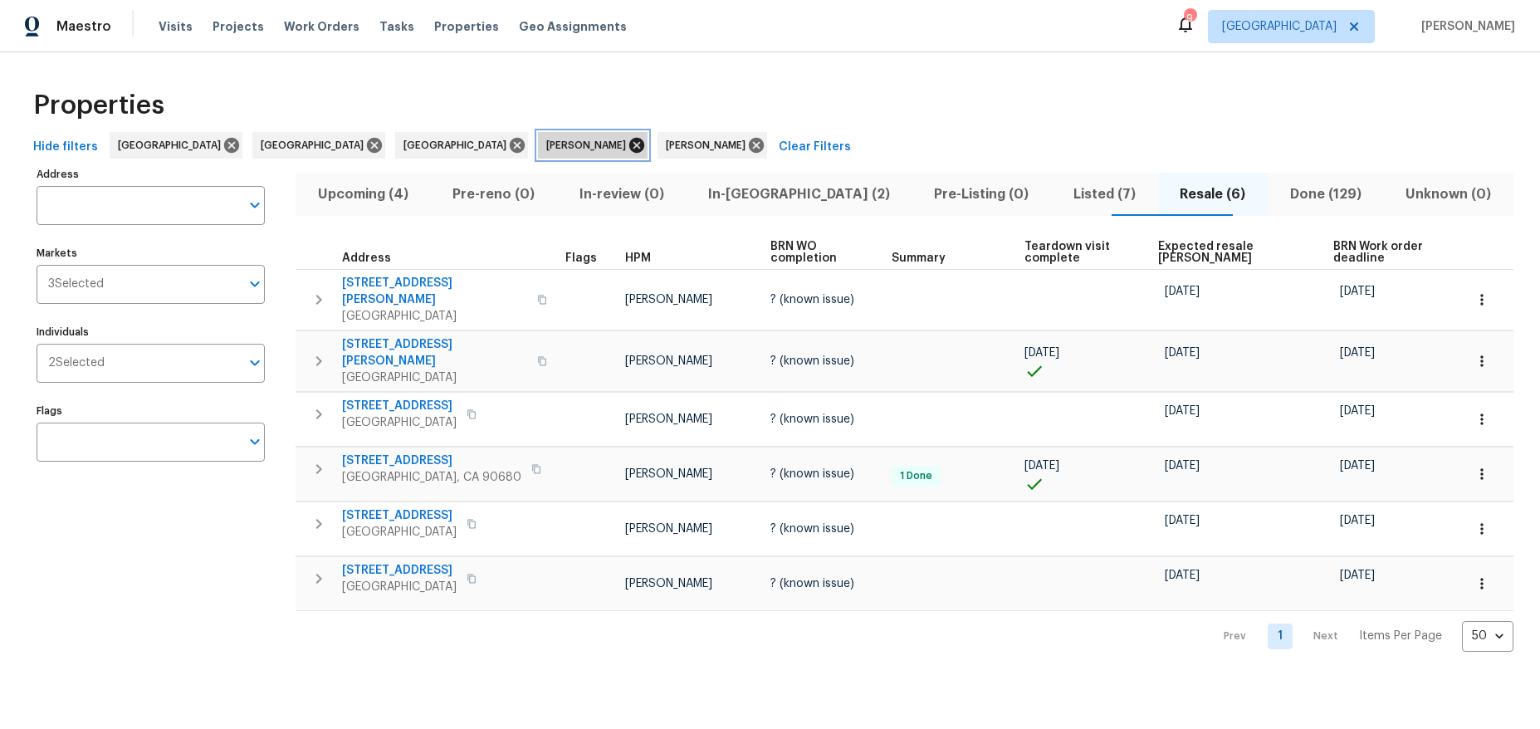
click at [629, 148] on icon at bounding box center [636, 145] width 15 height 15
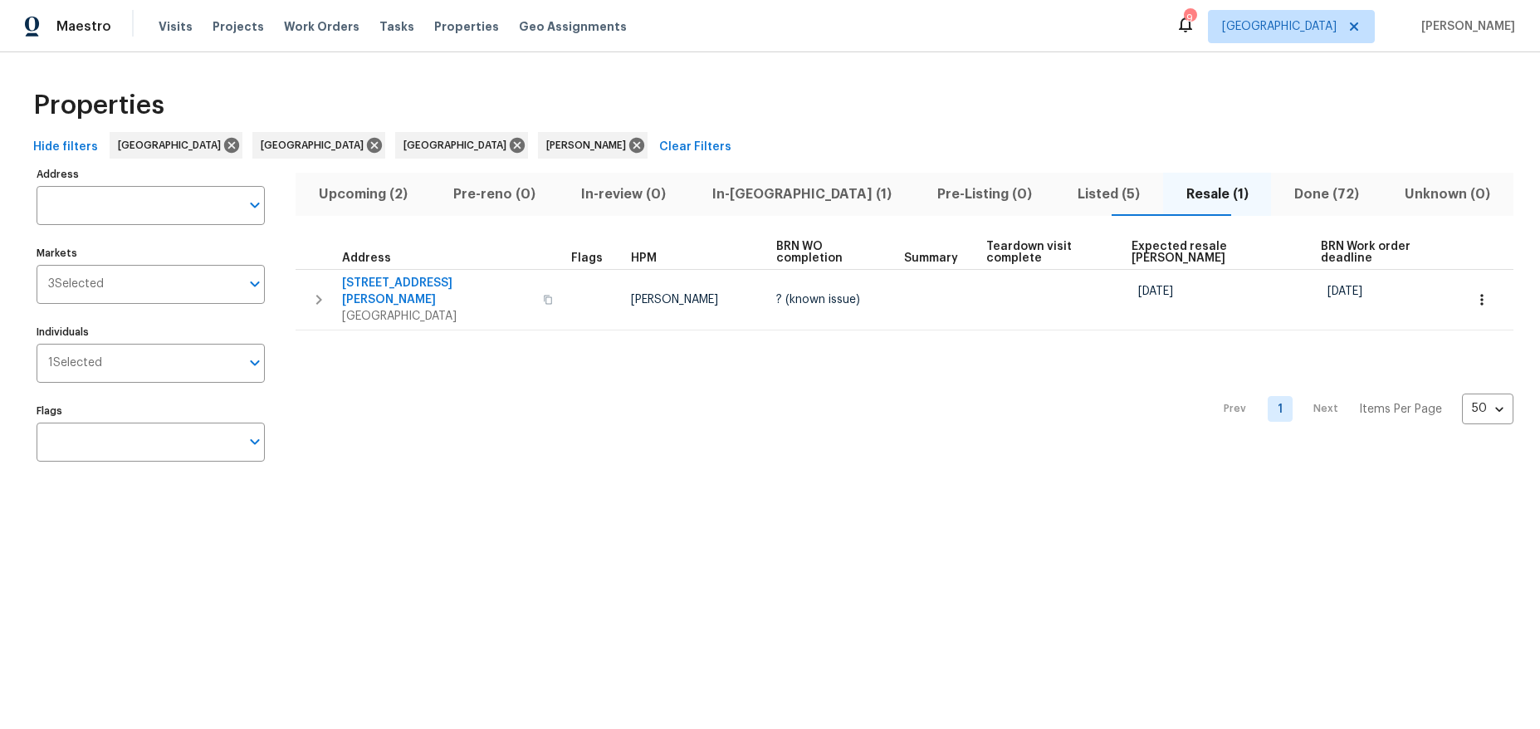
click at [776, 189] on span "In-reno (1)" at bounding box center [801, 194] width 205 height 23
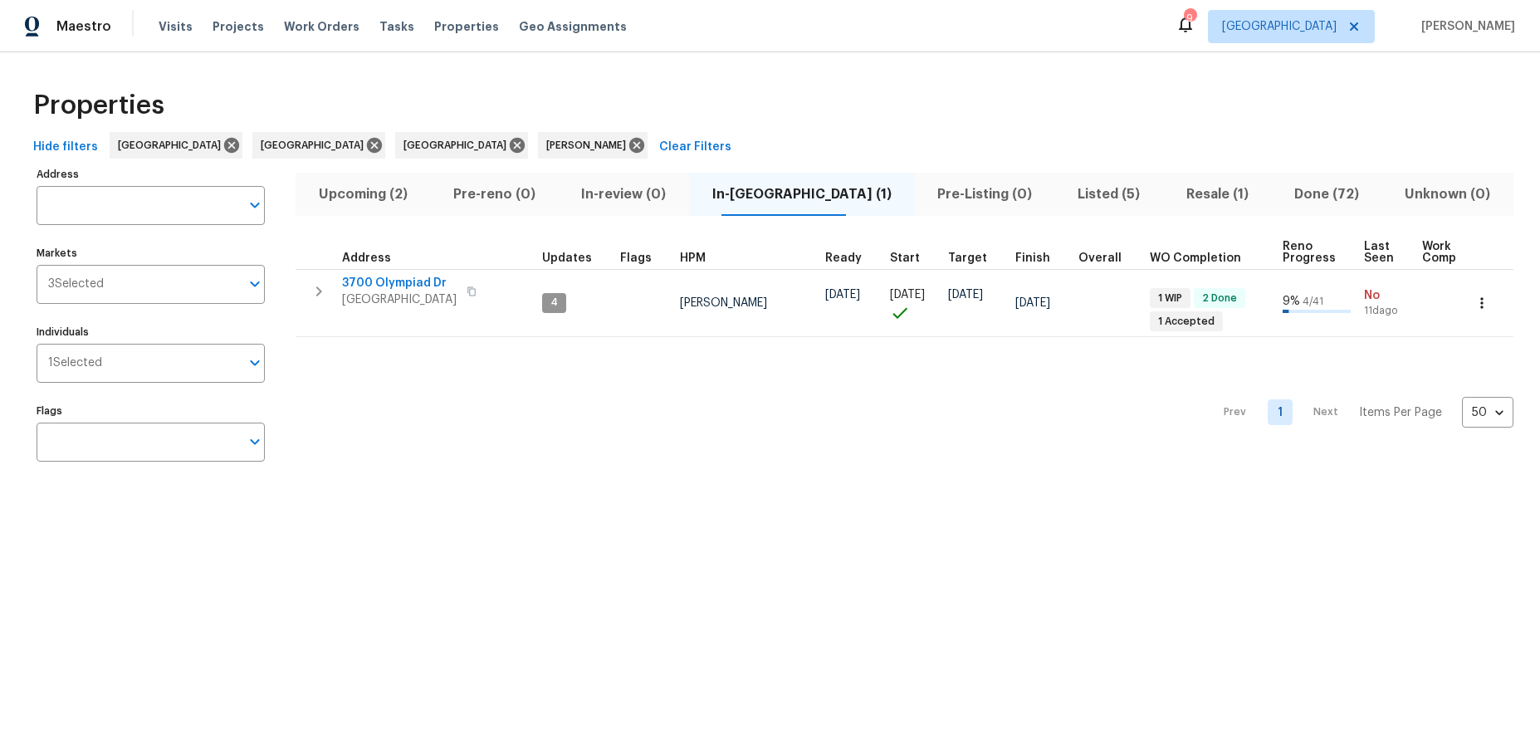
click at [673, 438] on div "Prev 1 Next Items Per Page 50 50 ​" at bounding box center [905, 407] width 1218 height 140
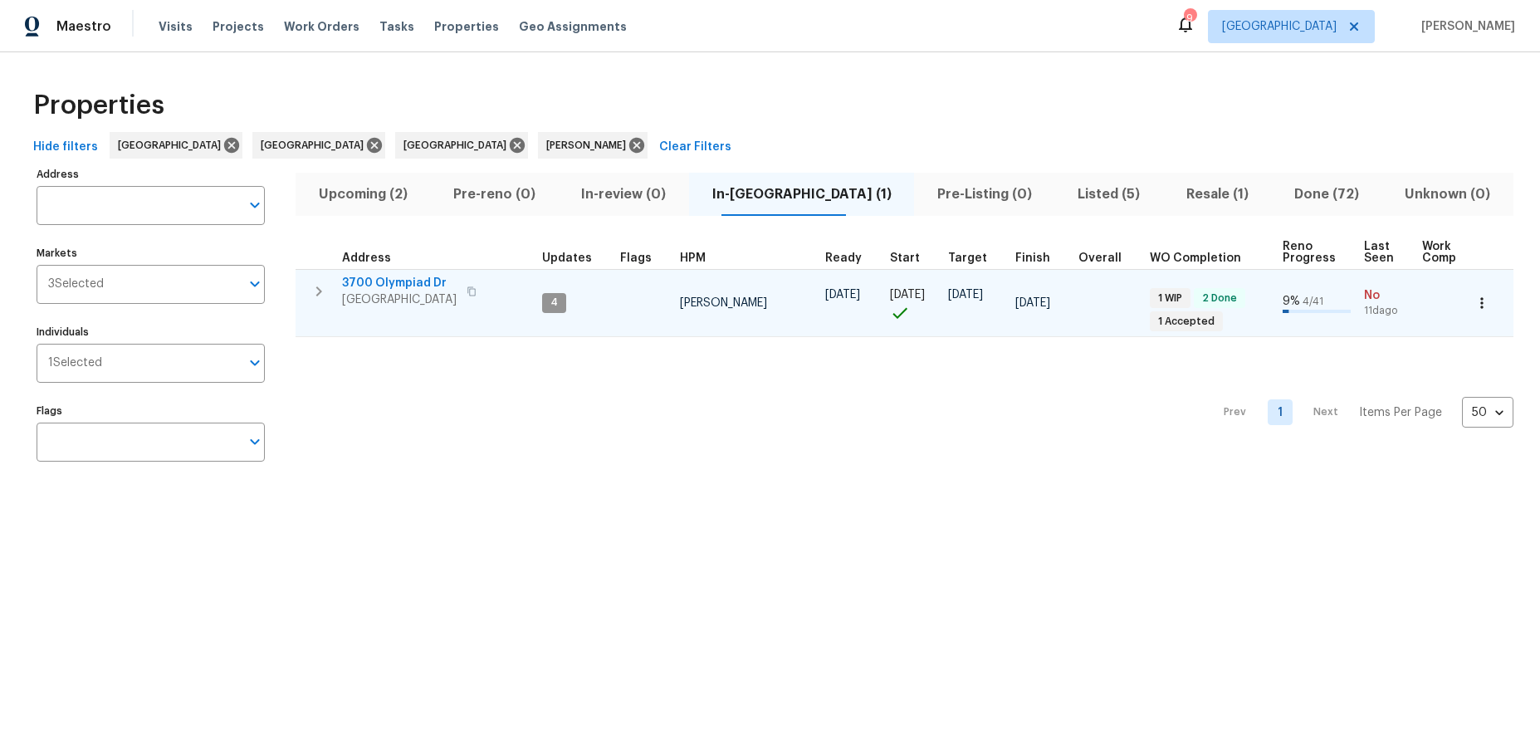
click at [415, 296] on span "View Park, CA 90043" at bounding box center [399, 299] width 115 height 17
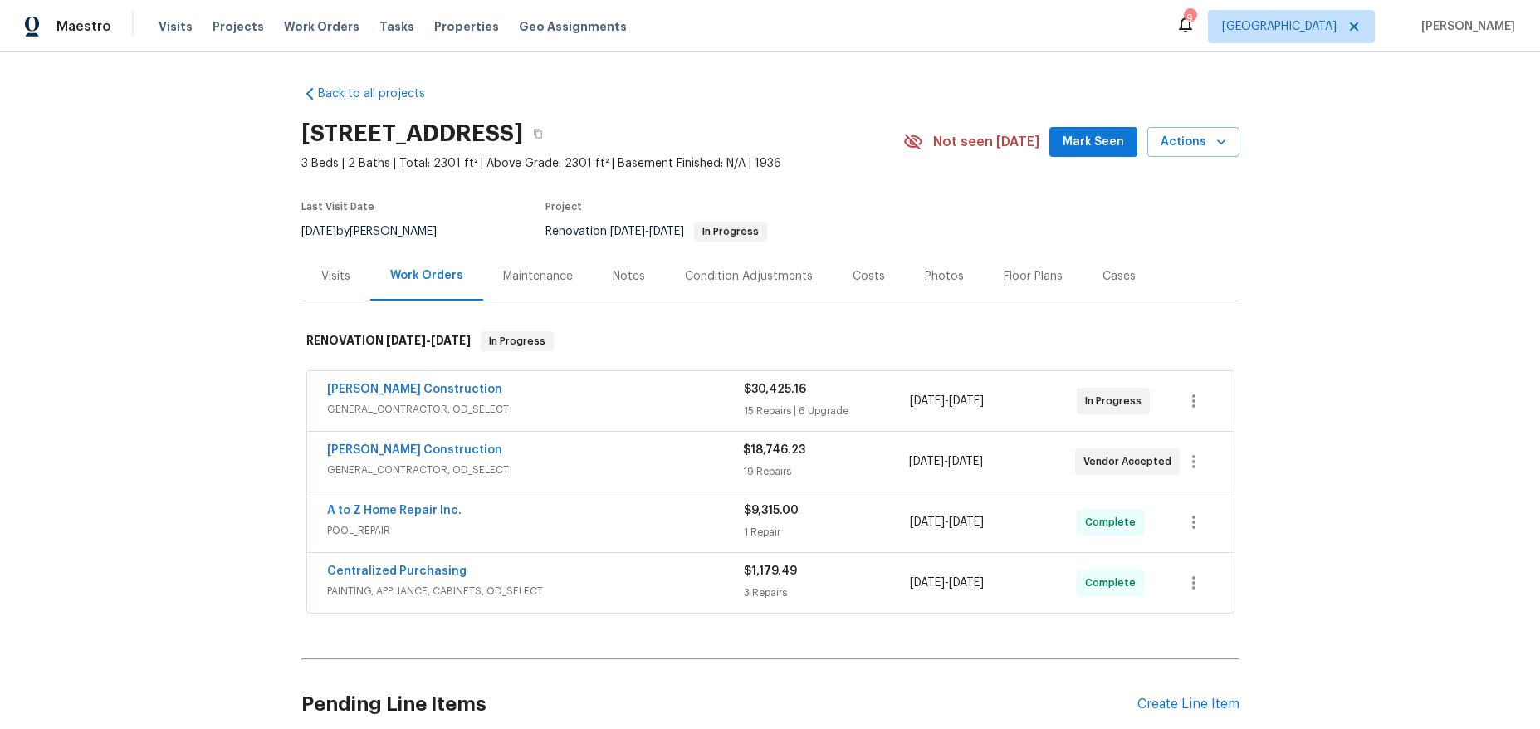
click at [858, 276] on div "Costs" at bounding box center [869, 276] width 32 height 17
